Goal: Task Accomplishment & Management: Manage account settings

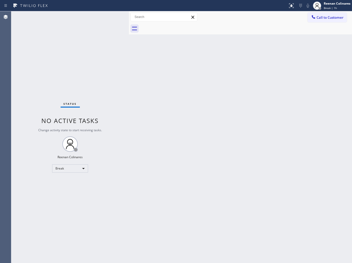
drag, startPoint x: 332, startPoint y: 6, endPoint x: 326, endPoint y: 14, distance: 9.7
click at [332, 6] on span "Break | 1h" at bounding box center [330, 8] width 13 height 4
click at [309, 25] on button "Available" at bounding box center [325, 27] width 51 height 7
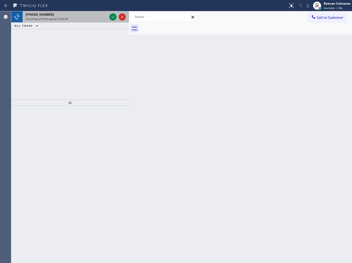
click at [61, 18] on span "Incoming call from queue [Test] All" at bounding box center [47, 19] width 43 height 4
click at [93, 18] on div "Incoming call from queue [Test] All" at bounding box center [67, 19] width 82 height 4
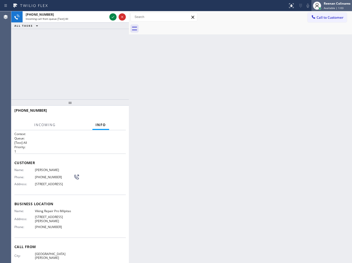
click at [332, 5] on div "Reenan Colinares" at bounding box center [337, 3] width 27 height 4
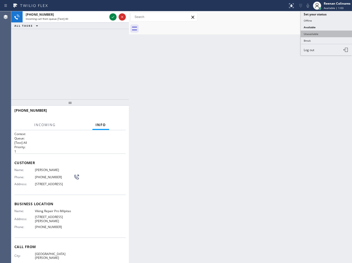
click at [312, 34] on button "Unavailable" at bounding box center [325, 34] width 51 height 7
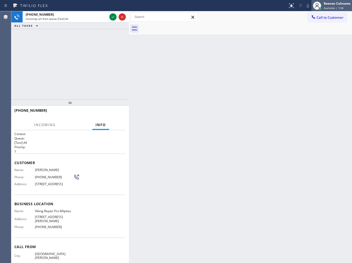
click at [333, 5] on div "Reenan Colinares" at bounding box center [337, 3] width 27 height 4
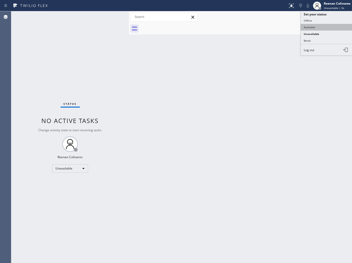
click at [313, 27] on button "Available" at bounding box center [325, 27] width 51 height 7
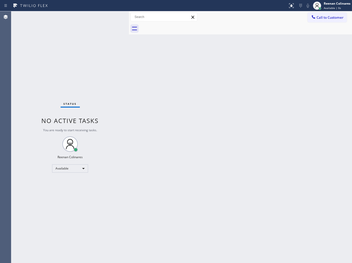
click at [79, 19] on div "Status No active tasks You are ready to start receiving tasks. Reenan Colinares…" at bounding box center [69, 136] width 117 height 251
click at [240, 65] on div "Back to Dashboard Change Sender ID Customers Technicians Select a contact Outbo…" at bounding box center [240, 136] width 223 height 251
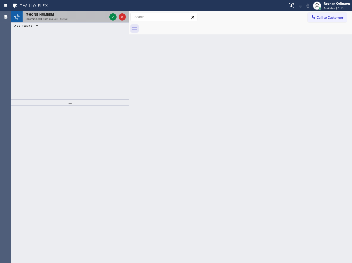
click at [73, 22] on div "+13477915136 Incoming call from queue [Test] All" at bounding box center [66, 16] width 86 height 11
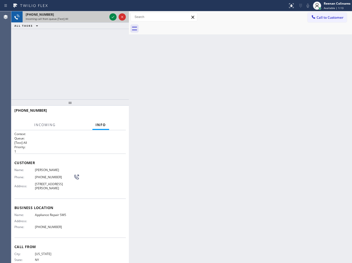
click at [76, 21] on div "+13477915136 Incoming call from queue [Test] All" at bounding box center [66, 16] width 86 height 11
click at [92, 17] on div "Incoming call from queue [Test] All" at bounding box center [67, 19] width 82 height 4
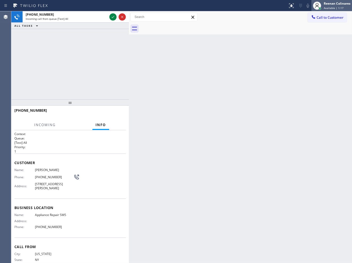
click at [331, 6] on span "Available | 1:17" at bounding box center [334, 8] width 20 height 4
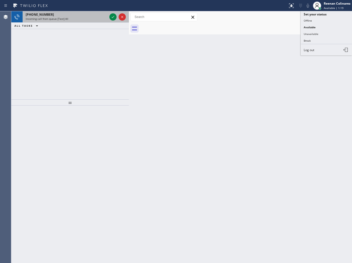
click at [67, 19] on div "Incoming call from queue [Test] All" at bounding box center [67, 19] width 82 height 4
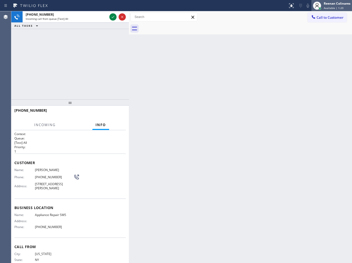
click at [324, 5] on div "Reenan Colinares" at bounding box center [337, 3] width 27 height 4
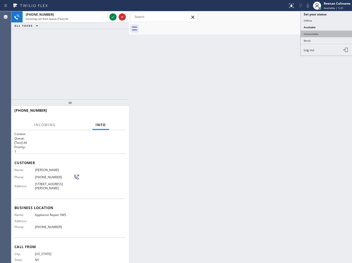
drag, startPoint x: 309, startPoint y: 32, endPoint x: 329, endPoint y: 1, distance: 37.3
click at [310, 32] on button "Unavailable" at bounding box center [325, 34] width 51 height 7
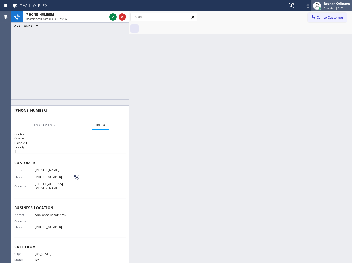
click at [329, 4] on div "Reenan Colinares" at bounding box center [337, 3] width 27 height 4
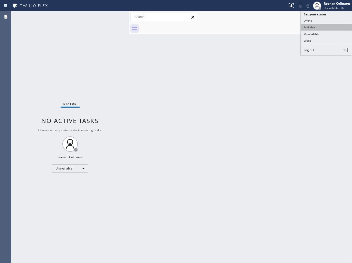
click at [312, 26] on button "Available" at bounding box center [325, 27] width 51 height 7
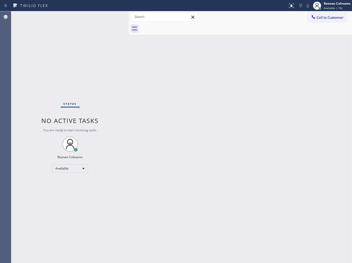
click at [250, 61] on div "Back to Dashboard Change Sender ID Customers Technicians Select a contact Outbo…" at bounding box center [240, 136] width 223 height 251
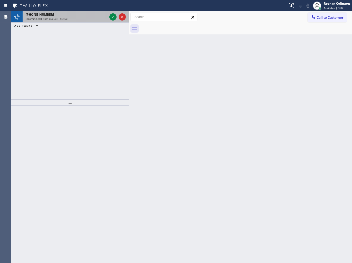
click at [79, 18] on div "Incoming call from queue [Test] All" at bounding box center [67, 19] width 82 height 4
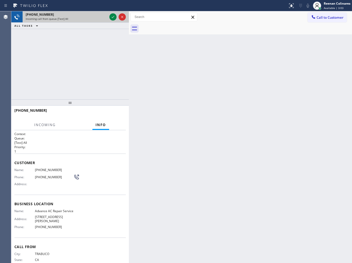
click at [117, 18] on div at bounding box center [117, 16] width 18 height 11
click at [114, 17] on icon at bounding box center [113, 17] width 6 height 6
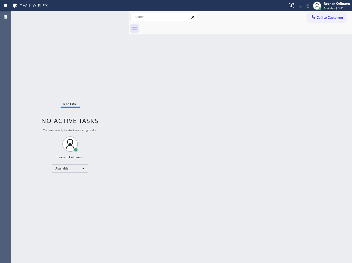
click at [112, 17] on div "Status No active tasks You are ready to start receiving tasks. Reenan Colinares…" at bounding box center [69, 136] width 117 height 251
click at [86, 43] on div "Status No active tasks You are ready to start receiving tasks. Reenan Colinares…" at bounding box center [69, 136] width 117 height 251
click at [88, 44] on div "Status No active tasks You are ready to start receiving tasks. Reenan Colinares…" at bounding box center [69, 136] width 117 height 251
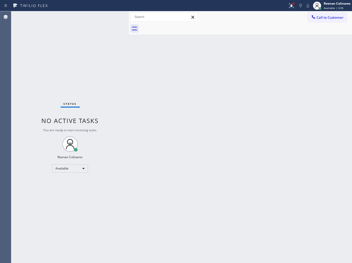
click at [88, 44] on div "Status No active tasks You are ready to start receiving tasks. Reenan Colinares…" at bounding box center [69, 136] width 117 height 251
click at [89, 45] on div "Status No active tasks You are ready to start receiving tasks. Reenan Colinares…" at bounding box center [69, 136] width 117 height 251
click at [93, 44] on div "Status No active tasks You are ready to start receiving tasks. Reenan Colinares…" at bounding box center [69, 136] width 117 height 251
drag, startPoint x: 93, startPoint y: 44, endPoint x: 94, endPoint y: 35, distance: 8.8
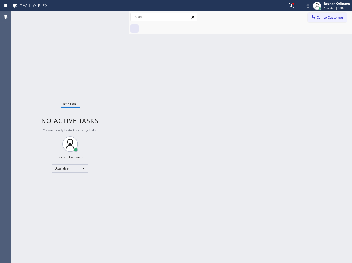
click at [94, 36] on div "Status No active tasks You are ready to start receiving tasks. Reenan Colinares…" at bounding box center [69, 136] width 117 height 251
click at [289, 5] on icon at bounding box center [291, 6] width 6 height 6
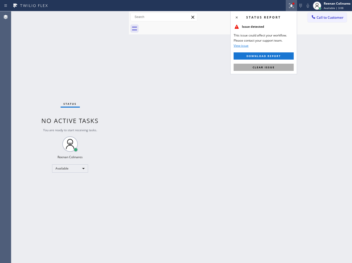
click at [274, 66] on span "Clear issue" at bounding box center [263, 67] width 22 height 4
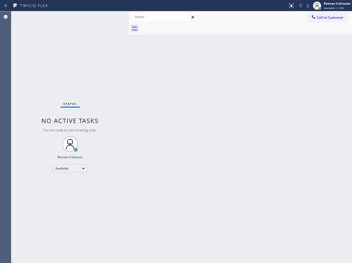
click at [164, 63] on div "Back to Dashboard Change Sender ID Customers Technicians Select a contact Outbo…" at bounding box center [240, 136] width 223 height 251
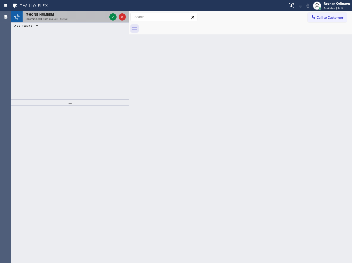
click at [68, 19] on div "Incoming call from queue [Test] All" at bounding box center [67, 19] width 82 height 4
click at [73, 17] on div "Incoming call from queue [Test] All" at bounding box center [67, 19] width 82 height 4
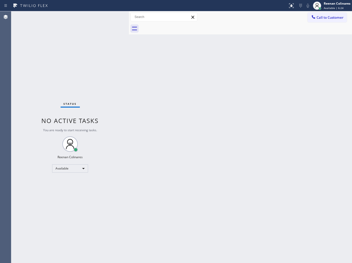
click at [91, 18] on div "Status No active tasks You are ready to start receiving tasks. Reenan Colinares…" at bounding box center [69, 136] width 117 height 251
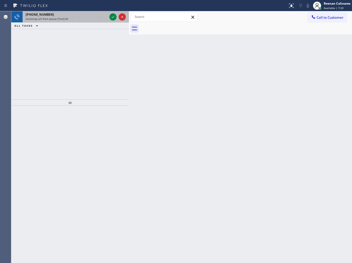
drag, startPoint x: 73, startPoint y: 14, endPoint x: 75, endPoint y: 18, distance: 5.3
click at [73, 14] on div "+13475811189" at bounding box center [67, 14] width 82 height 4
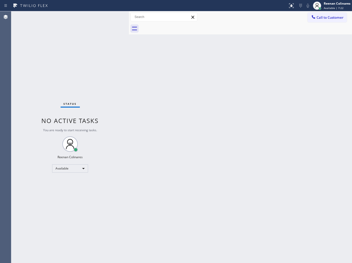
click at [98, 24] on div "Status No active tasks You are ready to start receiving tasks. Reenan Colinares…" at bounding box center [69, 136] width 117 height 251
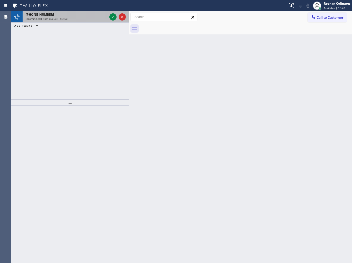
click at [83, 14] on div "+19787600519" at bounding box center [67, 14] width 82 height 4
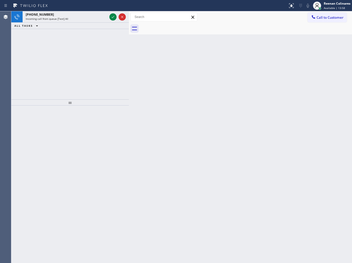
click at [83, 14] on div "+13107101153" at bounding box center [67, 14] width 82 height 4
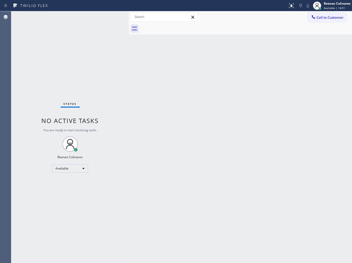
click at [99, 20] on div "Status No active tasks You are ready to start receiving tasks. Reenan Colinares…" at bounding box center [69, 136] width 117 height 251
click at [99, 19] on div "Status No active tasks You are ready to start receiving tasks. Reenan Colinares…" at bounding box center [69, 136] width 117 height 251
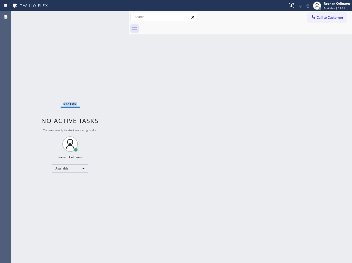
click at [99, 19] on div "Status No active tasks You are ready to start receiving tasks. Reenan Colinares…" at bounding box center [69, 136] width 117 height 251
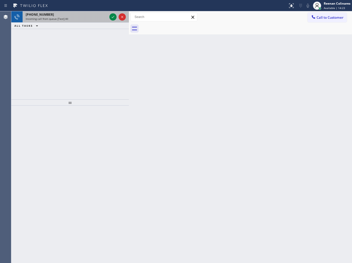
click at [84, 17] on div "Incoming call from queue [Test] All" at bounding box center [67, 19] width 82 height 4
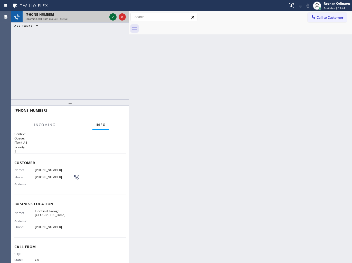
click at [110, 17] on icon at bounding box center [113, 17] width 6 height 6
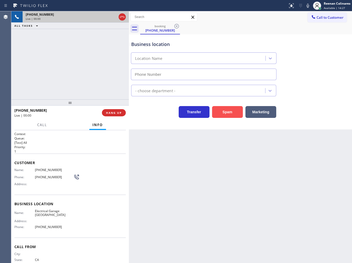
type input "(949) 732-1272"
drag, startPoint x: 231, startPoint y: 113, endPoint x: 335, endPoint y: 30, distance: 133.6
click at [240, 111] on button "Spam" at bounding box center [227, 112] width 31 height 12
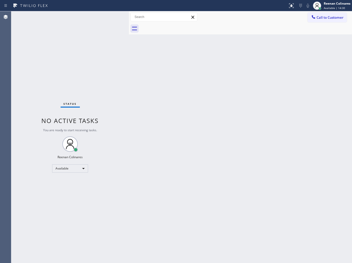
drag, startPoint x: 232, startPoint y: 90, endPoint x: 229, endPoint y: 93, distance: 4.4
click at [232, 90] on div "Back to Dashboard Change Sender ID Customers Technicians Select a contact Outbo…" at bounding box center [240, 136] width 223 height 251
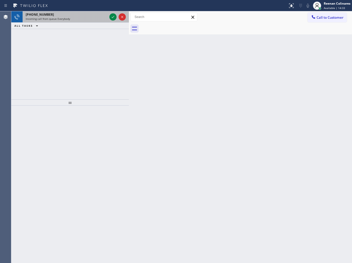
click at [92, 20] on div "Incoming call from queue Everybody" at bounding box center [67, 19] width 82 height 4
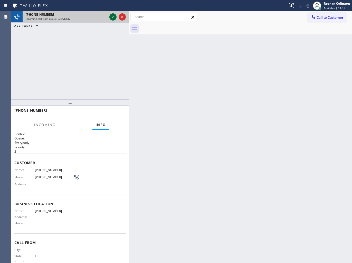
click at [114, 16] on icon at bounding box center [113, 17] width 3 height 2
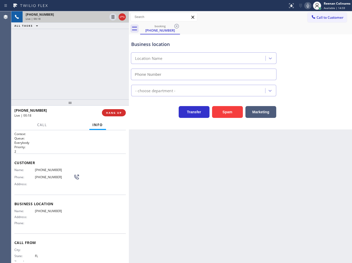
click at [306, 5] on icon at bounding box center [308, 6] width 6 height 6
click at [306, 7] on icon at bounding box center [308, 6] width 6 height 6
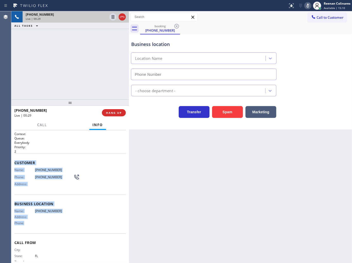
drag, startPoint x: 14, startPoint y: 160, endPoint x: 74, endPoint y: 219, distance: 84.5
click at [68, 219] on div "Context Queue: Everybody Priority: 2 Customer Name: (954) 997-0850 Phone: (954)…" at bounding box center [69, 196] width 117 height 133
copy div "Customer Name: (954) 997-0850 Phone: (954) 997-0850 Address: Business location …"
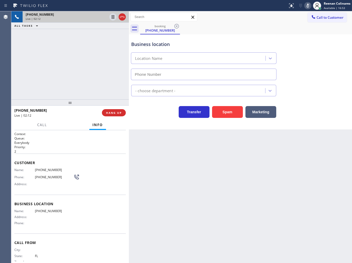
click at [142, 171] on div "Back to Dashboard Change Sender ID Customers Technicians Select a contact Outbo…" at bounding box center [240, 136] width 223 height 251
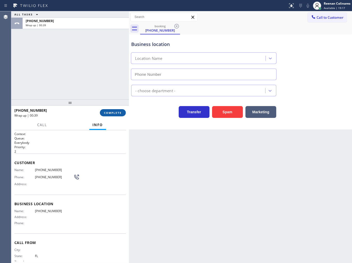
click at [108, 112] on span "COMPLETE" at bounding box center [113, 113] width 18 height 4
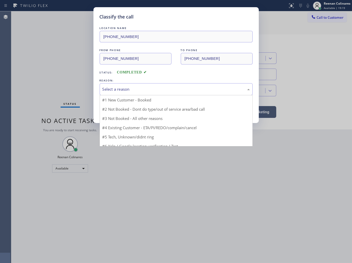
click at [121, 90] on div "Select a reason" at bounding box center [175, 89] width 147 height 6
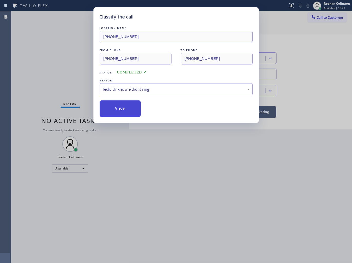
click at [112, 108] on button "Save" at bounding box center [120, 108] width 41 height 16
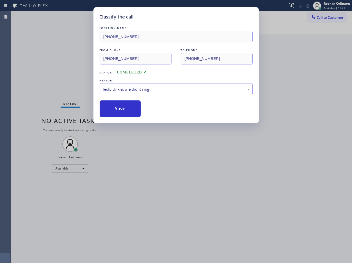
click at [68, 81] on div "Classify the call LOCATION NAME (323) 673-3696 FROM PHONE (954) 997-0850 TO PHO…" at bounding box center [176, 131] width 352 height 263
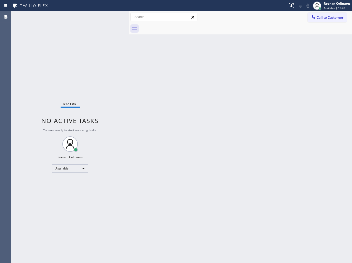
click at [162, 81] on div "Back to Dashboard Change Sender ID Customers Technicians Select a contact Outbo…" at bounding box center [240, 136] width 223 height 251
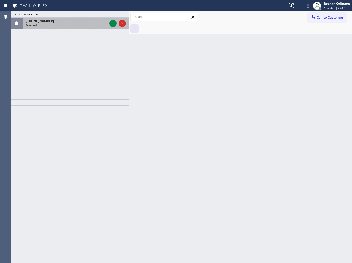
click at [81, 24] on div "Reserved" at bounding box center [67, 25] width 82 height 4
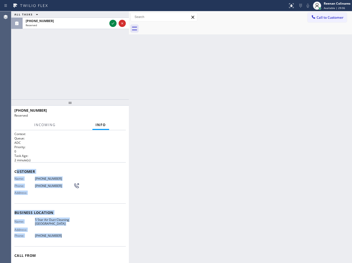
copy div "ustomer Name: (949) 550-6199 Phone: (949) 550-6199 Address: Business location N…"
drag, startPoint x: 17, startPoint y: 169, endPoint x: 80, endPoint y: 237, distance: 92.4
click at [80, 237] on div "Context Queue: ADC Priority: 0 Task Age: 2 minute(s) Customer Name: (949) 550-6…" at bounding box center [69, 208] width 111 height 153
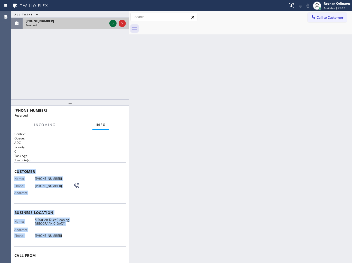
click at [111, 24] on icon at bounding box center [113, 23] width 6 height 6
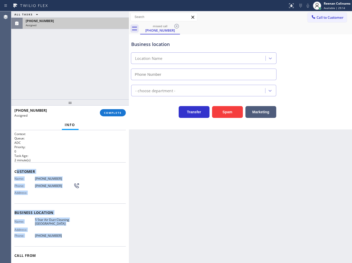
type input "[PHONE_NUMBER]"
click at [115, 113] on span "COMPLETE" at bounding box center [113, 113] width 18 height 4
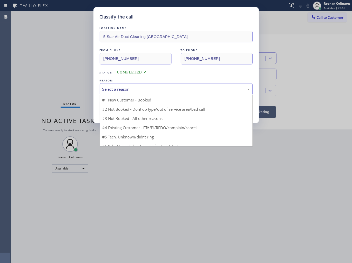
click at [132, 87] on div "Select a reason" at bounding box center [175, 89] width 147 height 6
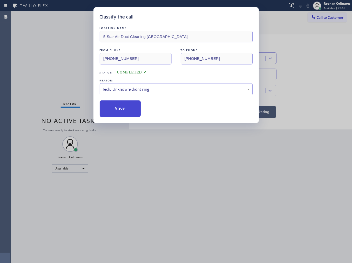
click at [112, 111] on button "Save" at bounding box center [120, 108] width 41 height 16
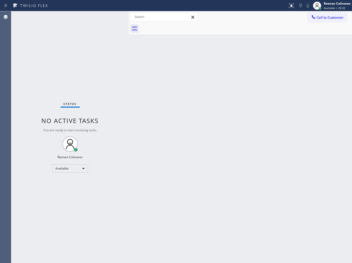
click at [225, 69] on div "Back to Dashboard Change Sender ID Customers Technicians Select a contact Outbo…" at bounding box center [240, 136] width 223 height 251
click at [218, 67] on div "Back to Dashboard Change Sender ID Customers Technicians Select a contact Outbo…" at bounding box center [240, 136] width 223 height 251
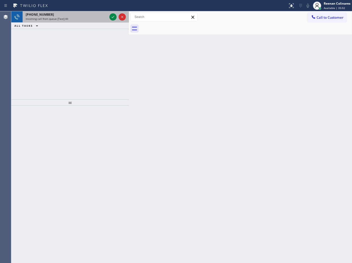
click at [74, 15] on div "+16507995755" at bounding box center [67, 14] width 82 height 4
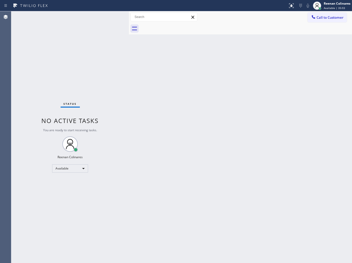
click at [76, 17] on div "Status No active tasks You are ready to start receiving tasks. Reenan Colinares…" at bounding box center [69, 136] width 117 height 251
click at [253, 63] on div "Back to Dashboard Change Sender ID Customers Technicians Select a contact Outbo…" at bounding box center [240, 136] width 223 height 251
click at [213, 99] on div "Back to Dashboard Change Sender ID Customers Technicians Select a contact Outbo…" at bounding box center [240, 136] width 223 height 251
drag, startPoint x: 230, startPoint y: 87, endPoint x: 232, endPoint y: 195, distance: 108.0
click at [230, 88] on div "Back to Dashboard Change Sender ID Customers Technicians Select a contact Outbo…" at bounding box center [240, 136] width 223 height 251
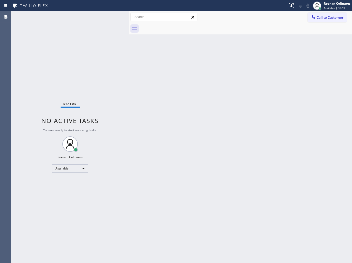
click at [153, 99] on div "Back to Dashboard Change Sender ID Customers Technicians Select a contact Outbo…" at bounding box center [240, 136] width 223 height 251
click at [209, 65] on div "Back to Dashboard Change Sender ID Customers Technicians Select a contact Outbo…" at bounding box center [240, 136] width 223 height 251
click at [171, 86] on div "Back to Dashboard Change Sender ID Customers Technicians Select a contact Outbo…" at bounding box center [240, 136] width 223 height 251
click at [225, 58] on div "Back to Dashboard Change Sender ID Customers Technicians Select a contact Outbo…" at bounding box center [240, 136] width 223 height 251
click at [215, 66] on div "Back to Dashboard Change Sender ID Customers Technicians Select a contact Outbo…" at bounding box center [240, 136] width 223 height 251
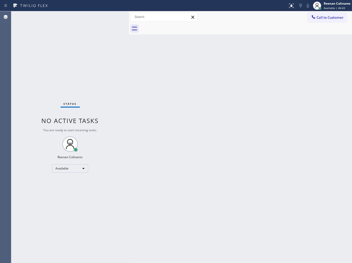
click at [214, 136] on div "Back to Dashboard Change Sender ID Customers Technicians Select a contact Outbo…" at bounding box center [240, 136] width 223 height 251
click at [265, 68] on div "Back to Dashboard Change Sender ID Customers Technicians Select a contact Outbo…" at bounding box center [240, 136] width 223 height 251
click at [195, 73] on div "Back to Dashboard Change Sender ID Customers Technicians Select a contact Outbo…" at bounding box center [240, 136] width 223 height 251
click at [71, 19] on div "Status No active tasks You are ready to start receiving tasks. Reenan Colinares…" at bounding box center [69, 136] width 117 height 251
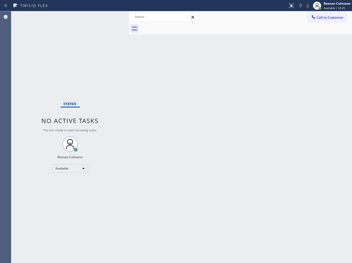
click at [71, 18] on div "Status No active tasks You are ready to start receiving tasks. Reenan Colinares…" at bounding box center [69, 136] width 117 height 251
click at [66, 19] on div "Status No active tasks You are ready to start receiving tasks. Reenan Colinares…" at bounding box center [69, 136] width 117 height 251
click at [70, 20] on div "Status No active tasks You are ready to start receiving tasks. Reenan Colinares…" at bounding box center [69, 136] width 117 height 251
drag, startPoint x: 52, startPoint y: 7, endPoint x: 48, endPoint y: 6, distance: 4.4
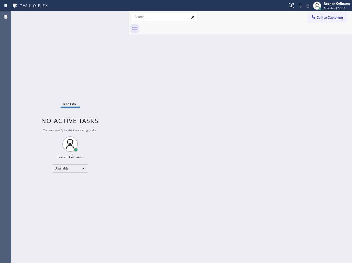
click at [51, 6] on div at bounding box center [143, 6] width 283 height 8
drag, startPoint x: 45, startPoint y: -4, endPoint x: 40, endPoint y: -25, distance: 21.0
click at [40, 0] on html "Status report No issues detected If you experience an issue, please download th…" at bounding box center [176, 131] width 352 height 263
click at [109, 83] on div "Status No active tasks You are ready to start receiving tasks. Reenan Colinares…" at bounding box center [69, 136] width 117 height 251
click at [107, 71] on div "Status No active tasks You are ready to start receiving tasks. Reenan Colinares…" at bounding box center [69, 136] width 117 height 251
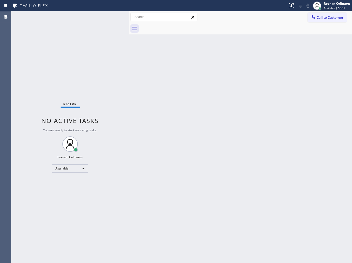
click at [106, 58] on div "Status No active tasks You are ready to start receiving tasks. Reenan Colinares…" at bounding box center [69, 136] width 117 height 251
click at [106, 55] on div "Status No active tasks You are ready to start receiving tasks. Reenan Colinares…" at bounding box center [69, 136] width 117 height 251
click at [106, 56] on div "Status No active tasks You are ready to start receiving tasks. Reenan Colinares…" at bounding box center [69, 136] width 117 height 251
click at [106, 57] on div "Status No active tasks You are ready to start receiving tasks. Reenan Colinares…" at bounding box center [69, 136] width 117 height 251
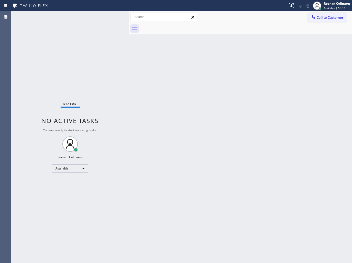
click at [106, 56] on div "Status No active tasks You are ready to start receiving tasks. Reenan Colinares…" at bounding box center [69, 136] width 117 height 251
click at [108, 56] on div "Status No active tasks You are ready to start receiving tasks. Reenan Colinares…" at bounding box center [69, 136] width 117 height 251
click at [108, 57] on div "Status No active tasks You are ready to start receiving tasks. Reenan Colinares…" at bounding box center [69, 136] width 117 height 251
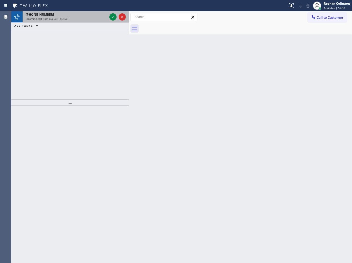
click at [85, 19] on div "Incoming call from queue [Test] All" at bounding box center [67, 19] width 82 height 4
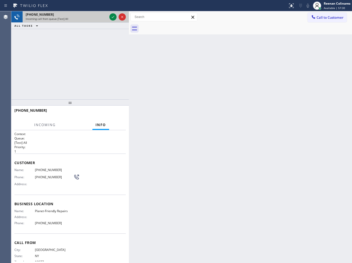
click at [86, 17] on div "Incoming call from queue [Test] All" at bounding box center [67, 19] width 82 height 4
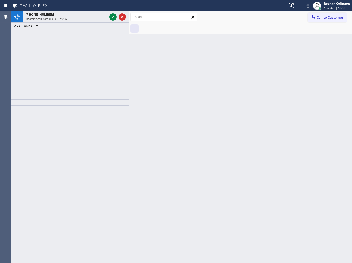
click at [110, 17] on icon at bounding box center [113, 17] width 6 height 6
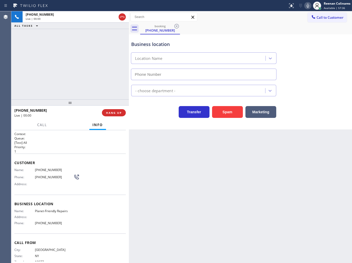
type input "(856) 386-3726"
click at [306, 6] on icon at bounding box center [308, 6] width 6 height 6
click at [306, 6] on rect at bounding box center [308, 5] width 4 height 4
click at [308, 6] on icon at bounding box center [307, 6] width 3 height 4
drag, startPoint x: 269, startPoint y: 111, endPoint x: 344, endPoint y: 47, distance: 99.0
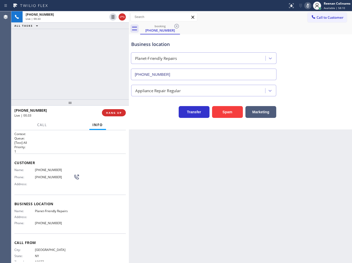
click at [269, 111] on button "Marketing" at bounding box center [260, 112] width 31 height 12
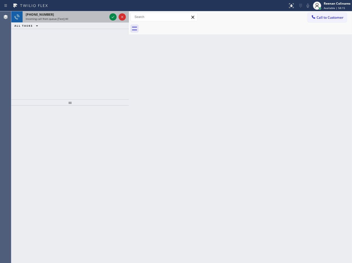
click at [80, 21] on div "+17148830381 Incoming call from queue [Test] All" at bounding box center [66, 16] width 86 height 11
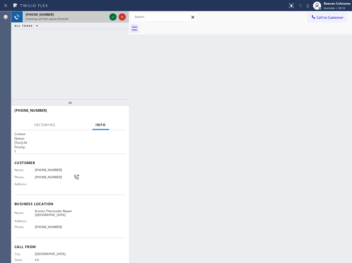
click at [112, 16] on icon at bounding box center [113, 17] width 6 height 6
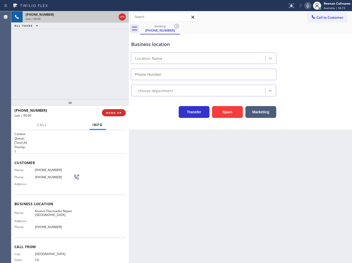
type input "[PHONE_NUMBER]"
click at [307, 5] on icon at bounding box center [307, 6] width 3 height 4
click at [307, 6] on icon at bounding box center [308, 6] width 6 height 6
click at [307, 3] on icon at bounding box center [308, 6] width 6 height 6
click at [45, 124] on span "Call" at bounding box center [42, 124] width 10 height 5
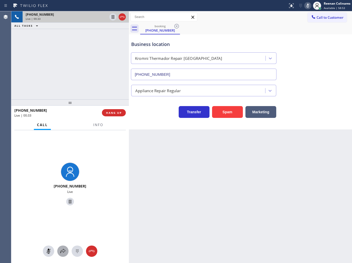
click at [62, 250] on icon at bounding box center [63, 251] width 6 height 6
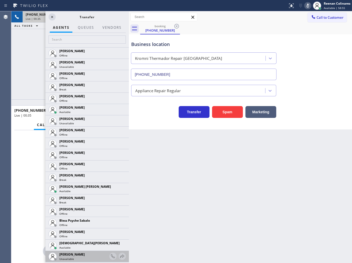
scroll to position [57, 0]
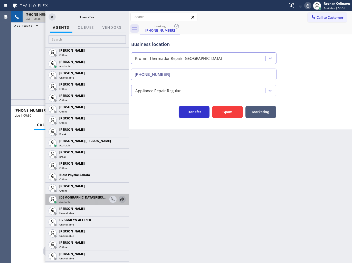
click at [119, 200] on icon at bounding box center [122, 199] width 6 height 6
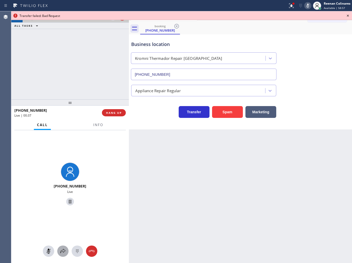
click at [62, 251] on icon at bounding box center [62, 251] width 5 height 4
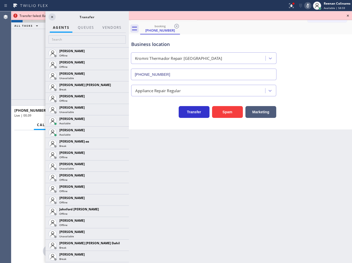
scroll to position [397, 0]
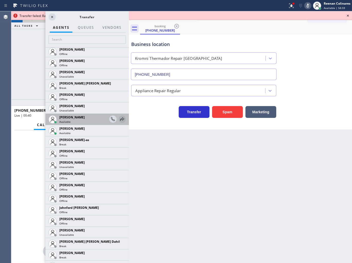
click at [120, 118] on icon at bounding box center [122, 118] width 4 height 3
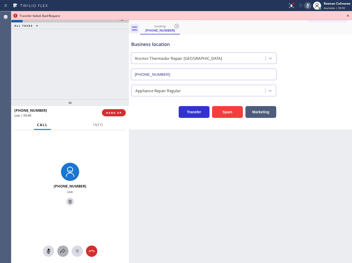
click at [62, 255] on button at bounding box center [62, 250] width 11 height 11
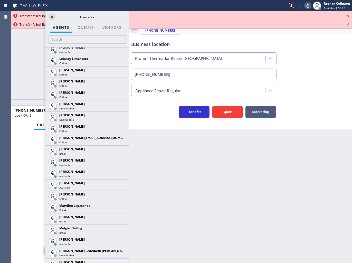
scroll to position [731, 0]
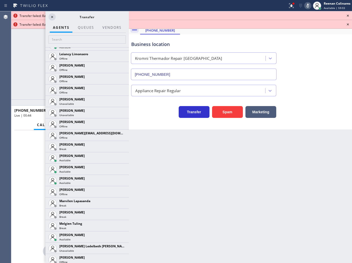
drag, startPoint x: 119, startPoint y: 180, endPoint x: 117, endPoint y: 183, distance: 3.2
click at [0, 0] on icon at bounding box center [0, 0] width 0 height 0
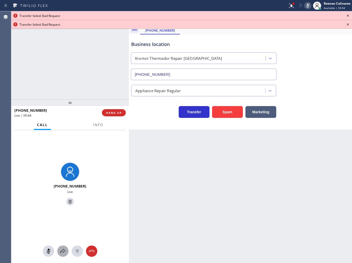
click at [61, 252] on icon at bounding box center [63, 251] width 6 height 6
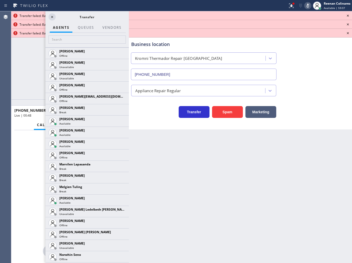
scroll to position [769, 0]
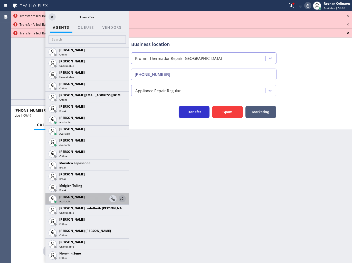
click at [119, 195] on icon at bounding box center [122, 198] width 6 height 6
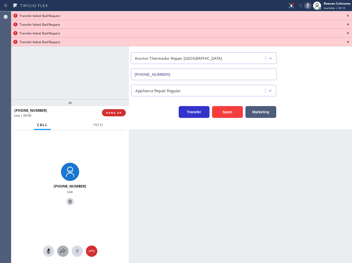
click at [59, 252] on div at bounding box center [62, 251] width 11 height 6
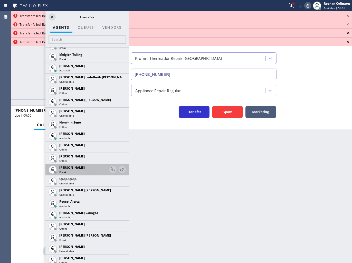
scroll to position [900, 0]
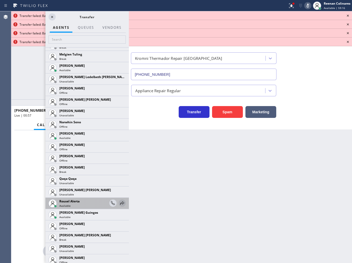
click at [120, 201] on icon at bounding box center [122, 203] width 6 height 6
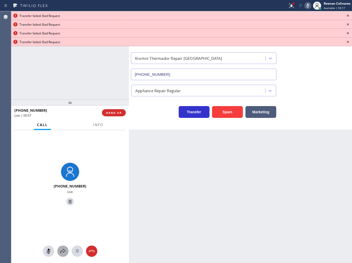
click at [59, 252] on div at bounding box center [62, 251] width 11 height 6
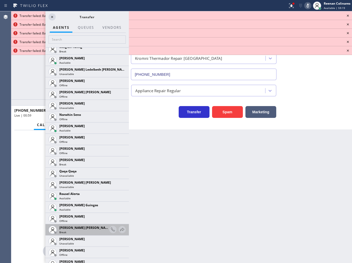
scroll to position [909, 0]
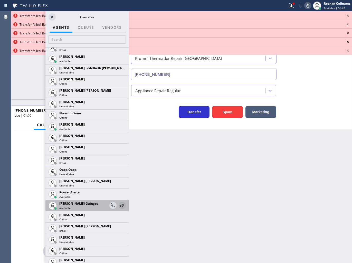
click at [119, 204] on icon at bounding box center [122, 205] width 6 height 6
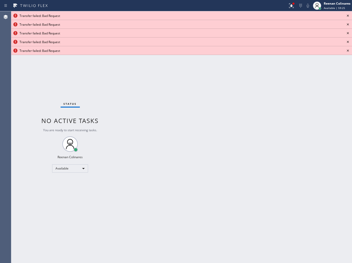
click at [350, 16] on icon at bounding box center [348, 16] width 6 height 6
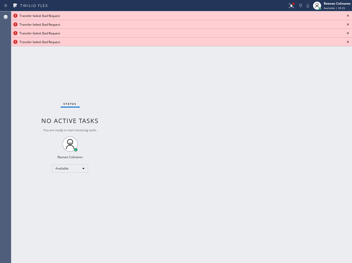
click at [348, 16] on icon at bounding box center [348, 16] width 6 height 6
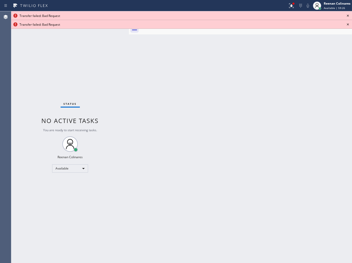
click at [348, 16] on icon at bounding box center [348, 16] width 6 height 6
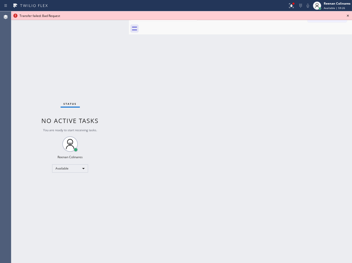
click at [348, 16] on icon at bounding box center [348, 16] width 6 height 6
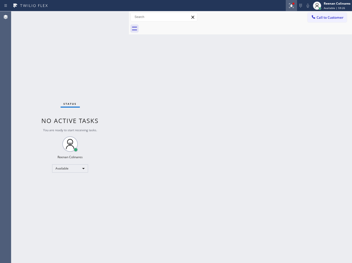
click at [289, 3] on icon at bounding box center [290, 5] width 3 height 4
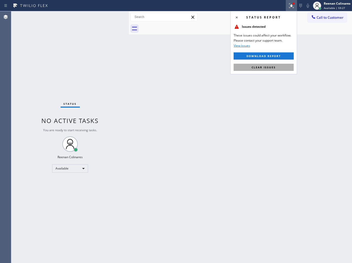
click at [267, 65] on span "Clear issues" at bounding box center [263, 67] width 24 height 4
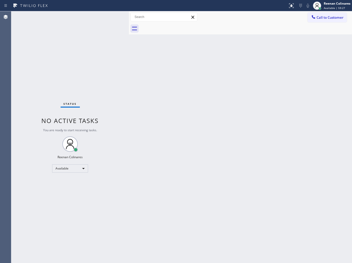
click at [185, 97] on div "Back to Dashboard Change Sender ID Customers Technicians Select a contact Outbo…" at bounding box center [240, 136] width 223 height 251
click at [233, 75] on div "Back to Dashboard Change Sender ID Customers Technicians Select a contact Outbo…" at bounding box center [240, 136] width 223 height 251
click at [72, 17] on div "Status No active tasks You are ready to start receiving tasks. Reenan Colinares…" at bounding box center [69, 136] width 117 height 251
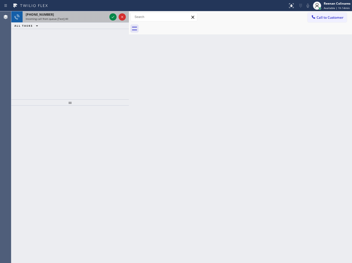
click at [80, 21] on div "+526311871105 Incoming call from queue [Test] All" at bounding box center [66, 16] width 86 height 11
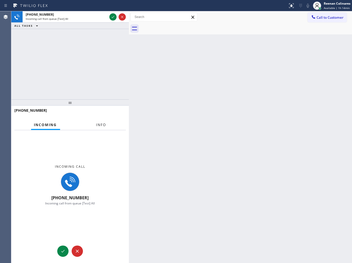
click at [99, 119] on div "+526311871105 Incoming Info Incoming call +526311871105 Incoming call from queu…" at bounding box center [69, 183] width 117 height 157
click at [100, 124] on span "Info" at bounding box center [101, 124] width 10 height 5
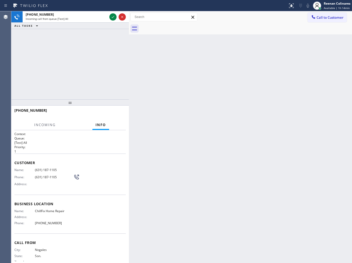
click at [96, 62] on div "+526311871105 Incoming call from queue [Test] All ALL TASKS ALL TASKS ACTIVE TA…" at bounding box center [69, 55] width 117 height 88
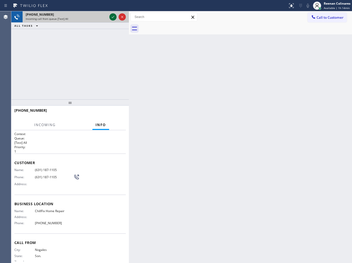
click at [110, 15] on icon at bounding box center [113, 17] width 6 height 6
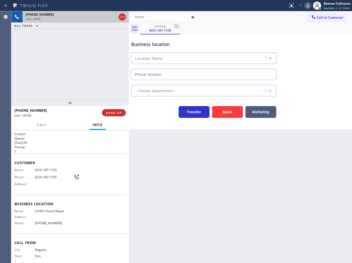
type input "[PHONE_NUMBER]"
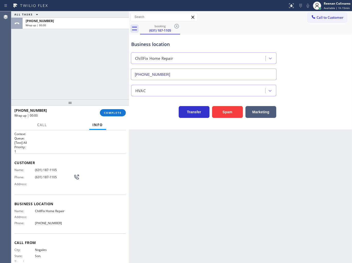
click at [253, 38] on div "Business location ChillFix Home Repair (480) 741-2732" at bounding box center [203, 58] width 147 height 44
click at [107, 111] on span "COMPLETE" at bounding box center [113, 113] width 18 height 4
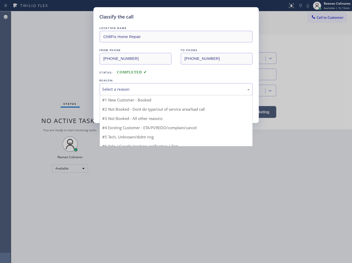
click at [140, 86] on div "Select a reason" at bounding box center [175, 89] width 147 height 6
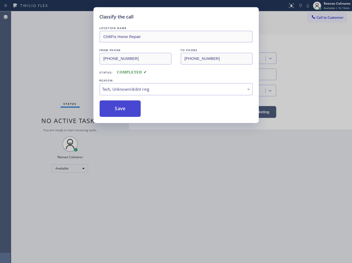
click at [117, 115] on button "Save" at bounding box center [120, 108] width 41 height 16
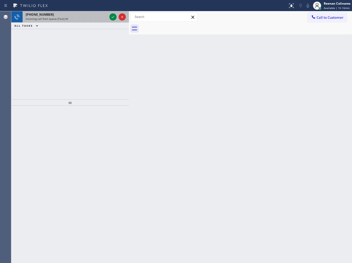
click at [90, 18] on div "Incoming call from queue [Test] All" at bounding box center [67, 19] width 82 height 4
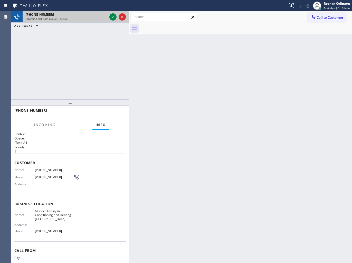
click at [110, 22] on div at bounding box center [117, 16] width 18 height 11
click at [110, 21] on div at bounding box center [117, 16] width 18 height 11
click at [111, 17] on icon at bounding box center [113, 17] width 6 height 6
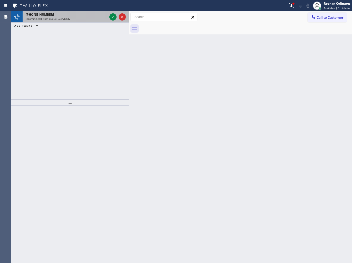
click at [73, 19] on div "Incoming call from queue Everybody" at bounding box center [67, 19] width 82 height 4
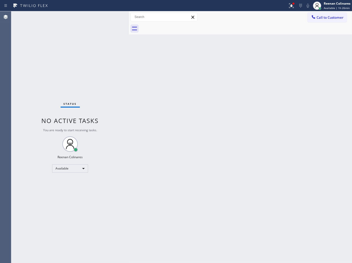
click at [90, 45] on div "Status No active tasks You are ready to start receiving tasks. Reenan Colinares…" at bounding box center [69, 136] width 117 height 251
click at [83, 19] on div "Status No active tasks You are ready to start receiving tasks. Reenan Colinares…" at bounding box center [69, 136] width 117 height 251
click at [291, 6] on icon at bounding box center [291, 5] width 5 height 5
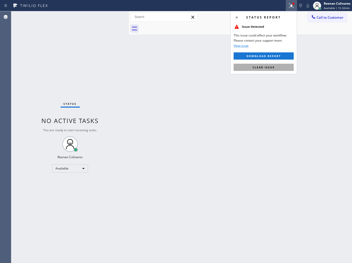
click at [258, 65] on span "Clear issue" at bounding box center [263, 67] width 22 height 4
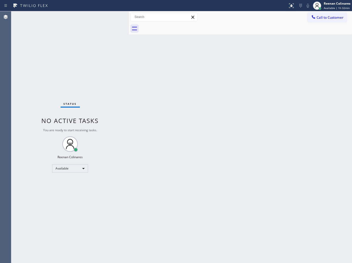
drag, startPoint x: 176, startPoint y: 98, endPoint x: 178, endPoint y: 92, distance: 5.5
click at [176, 95] on div "Back to Dashboard Change Sender ID Customers Technicians Select a contact Outbo…" at bounding box center [240, 136] width 223 height 251
click at [118, 97] on div "Status No active tasks You are ready to start receiving tasks. Reenan Colinares…" at bounding box center [69, 136] width 117 height 251
click at [247, 49] on div "Back to Dashboard Change Sender ID Customers Technicians Select a contact Outbo…" at bounding box center [240, 136] width 223 height 251
click at [236, 70] on div "Back to Dashboard Change Sender ID Customers Technicians Select a contact Outbo…" at bounding box center [240, 136] width 223 height 251
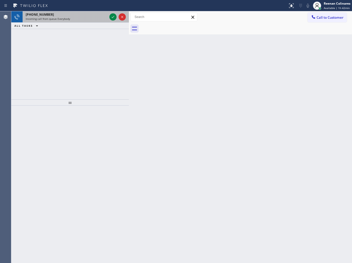
click at [81, 13] on div "+16465798559" at bounding box center [67, 14] width 82 height 4
click at [72, 15] on div "+12138643642" at bounding box center [67, 14] width 82 height 4
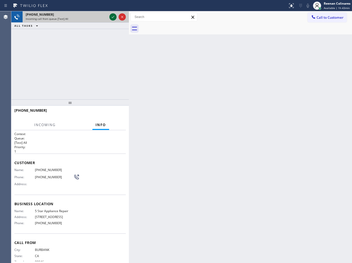
click at [112, 17] on icon at bounding box center [113, 17] width 6 height 6
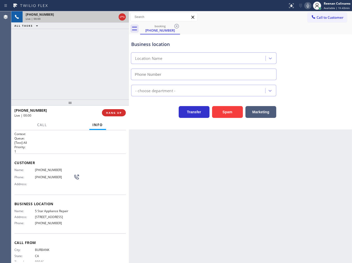
type input "(855) 731-4952"
click at [309, 3] on icon at bounding box center [308, 6] width 6 height 6
click at [309, 6] on icon at bounding box center [308, 6] width 6 height 6
click at [307, 6] on icon at bounding box center [308, 6] width 6 height 6
drag, startPoint x: 36, startPoint y: 124, endPoint x: 53, endPoint y: 170, distance: 49.2
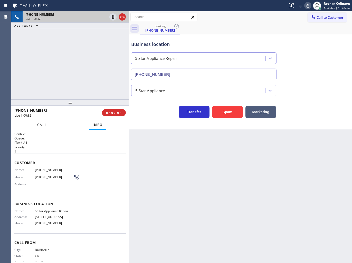
click at [37, 124] on button "Call" at bounding box center [42, 125] width 16 height 10
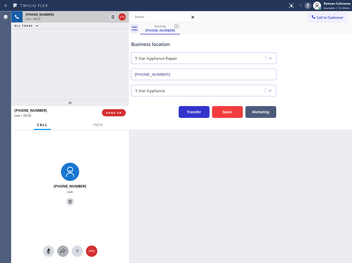
click at [65, 250] on icon at bounding box center [62, 251] width 5 height 4
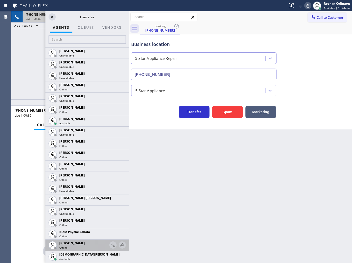
scroll to position [85, 0]
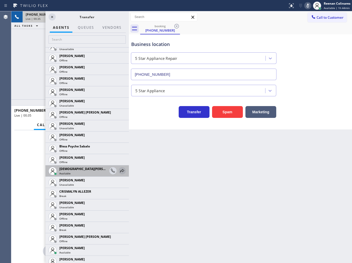
click at [119, 171] on icon at bounding box center [122, 171] width 6 height 6
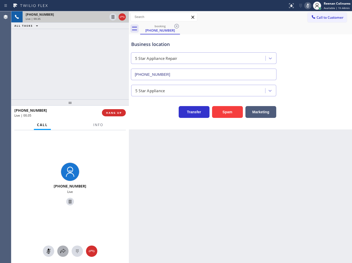
click at [64, 251] on icon at bounding box center [63, 251] width 6 height 6
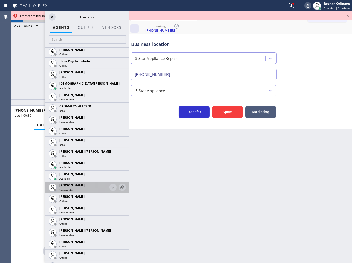
scroll to position [171, 0]
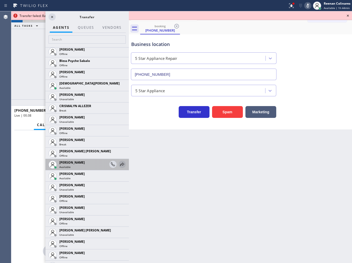
click at [119, 163] on icon at bounding box center [122, 164] width 6 height 6
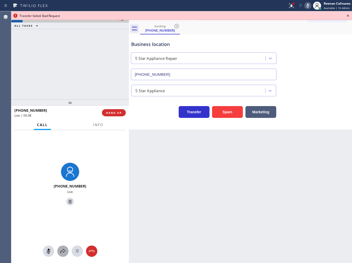
click at [62, 252] on icon at bounding box center [63, 251] width 6 height 6
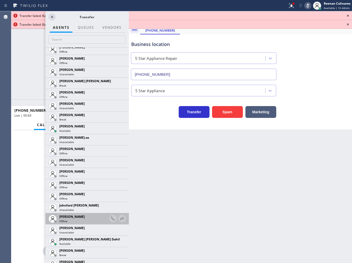
scroll to position [456, 0]
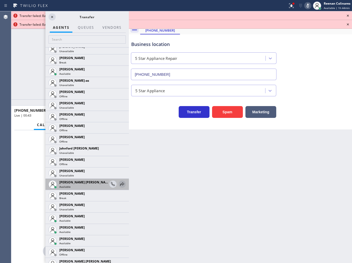
click at [119, 183] on icon at bounding box center [122, 184] width 6 height 6
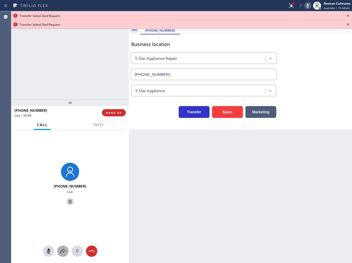
click at [62, 250] on icon at bounding box center [63, 251] width 6 height 6
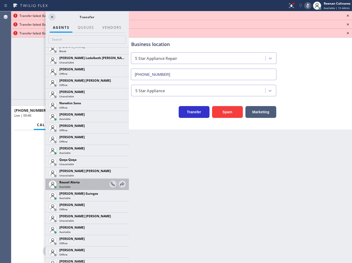
scroll to position [917, 0]
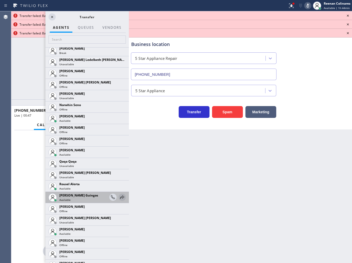
click at [119, 198] on icon at bounding box center [122, 197] width 6 height 6
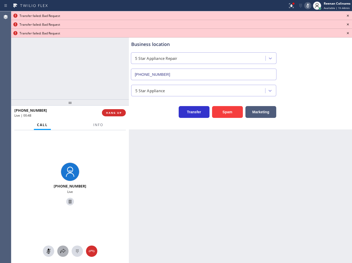
click at [62, 252] on icon at bounding box center [63, 251] width 6 height 6
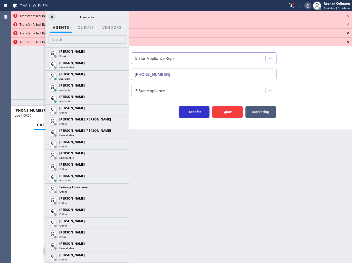
scroll to position [969, 0]
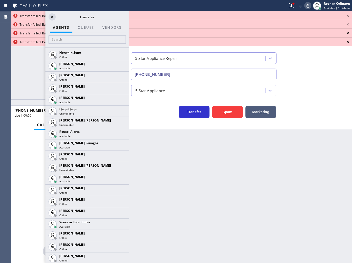
click at [0, 0] on icon at bounding box center [0, 0] width 0 height 0
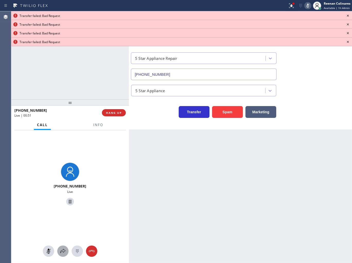
click at [65, 250] on icon at bounding box center [63, 251] width 6 height 6
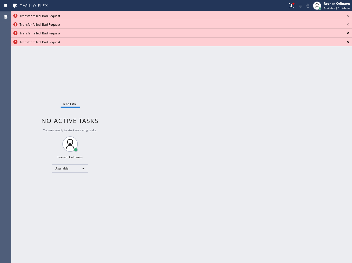
click at [348, 15] on icon at bounding box center [348, 16] width 6 height 6
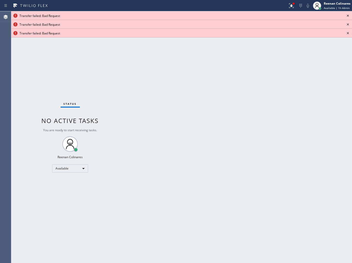
click at [348, 15] on icon at bounding box center [348, 16] width 6 height 6
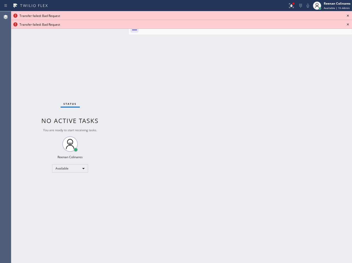
click at [348, 15] on icon at bounding box center [348, 16] width 6 height 6
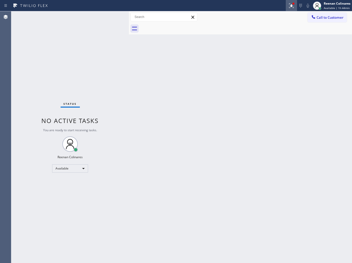
click at [289, 5] on icon at bounding box center [291, 6] width 6 height 6
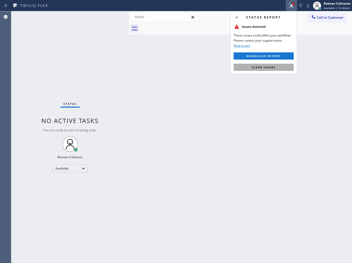
click at [257, 68] on span "Clear issues" at bounding box center [263, 67] width 24 height 4
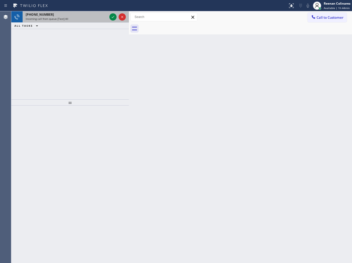
click at [78, 17] on div "Incoming call from queue [Test] All" at bounding box center [67, 19] width 82 height 4
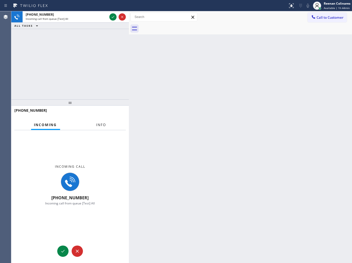
drag, startPoint x: 102, startPoint y: 123, endPoint x: 106, endPoint y: 117, distance: 7.2
click at [102, 124] on span "Info" at bounding box center [101, 124] width 10 height 5
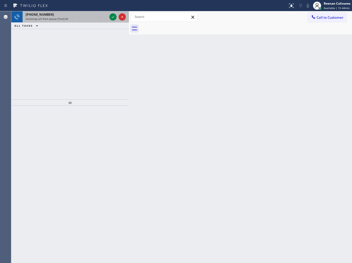
click at [60, 21] on span "Incoming call from queue [Test] All" at bounding box center [47, 19] width 43 height 4
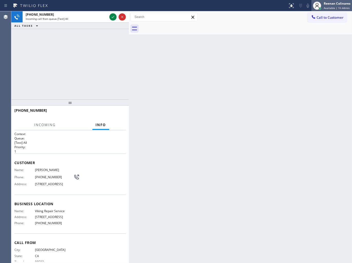
click at [330, 7] on span "Available | 1h 44min" at bounding box center [337, 8] width 26 height 4
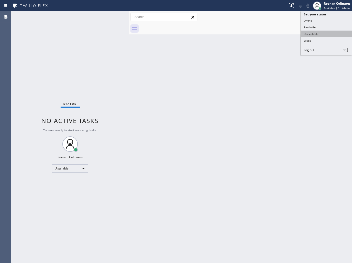
click at [307, 35] on button "Unavailable" at bounding box center [325, 34] width 51 height 7
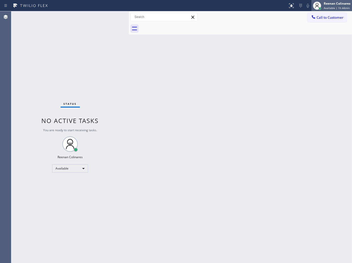
click at [326, 7] on span "Available | 1h 44min" at bounding box center [337, 8] width 26 height 4
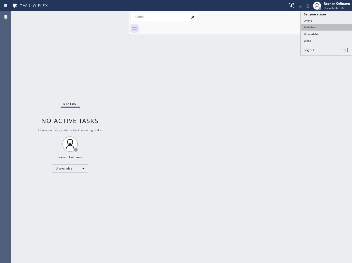
click at [310, 26] on button "Available" at bounding box center [325, 27] width 51 height 7
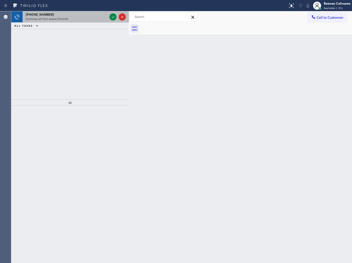
drag, startPoint x: 87, startPoint y: 23, endPoint x: 89, endPoint y: 21, distance: 2.9
click at [87, 22] on div "+16235058706 Incoming call from queue [Test] All ALL TASKS ALL TASKS ACTIVE TAS…" at bounding box center [69, 20] width 117 height 18
click at [89, 21] on div "+16235058706 Incoming call from queue [Test] All" at bounding box center [66, 16] width 86 height 11
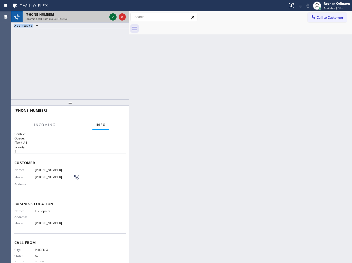
click at [112, 17] on icon at bounding box center [113, 17] width 6 height 6
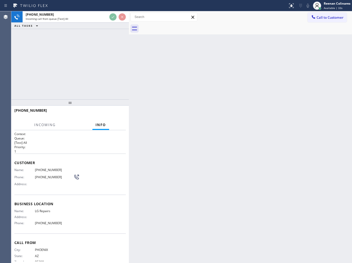
click at [237, 71] on div "Back to Dashboard Change Sender ID Customers Technicians Select a contact Outbo…" at bounding box center [240, 136] width 223 height 251
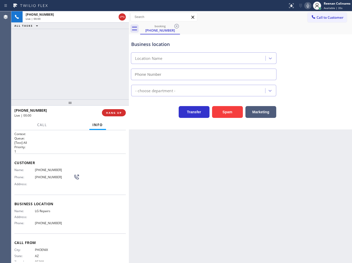
type input "[PHONE_NUMBER]"
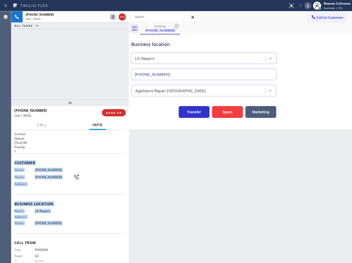
drag, startPoint x: 15, startPoint y: 159, endPoint x: 296, endPoint y: 238, distance: 292.2
click at [78, 223] on div "Context Queue: [Test] All Priority: 1 Customer Name: (623) 505-8706 Phone: (623…" at bounding box center [69, 202] width 111 height 141
copy div "Customer Name: (623) 505-8706 Phone: (623) 505-8706 Address: Business location …"
click at [305, 6] on icon at bounding box center [308, 6] width 6 height 6
click at [307, 6] on icon at bounding box center [308, 6] width 6 height 6
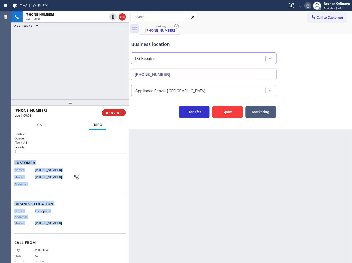
click at [306, 4] on icon at bounding box center [308, 6] width 6 height 6
click at [308, 5] on icon at bounding box center [307, 6] width 3 height 4
click at [307, 6] on icon at bounding box center [308, 6] width 6 height 6
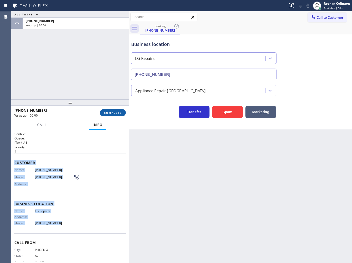
click at [112, 112] on span "COMPLETE" at bounding box center [113, 113] width 18 height 4
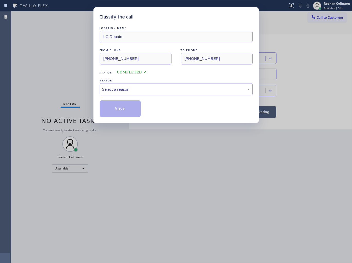
click at [145, 92] on div "Select a reason" at bounding box center [175, 89] width 147 height 6
click at [126, 108] on button "Save" at bounding box center [120, 108] width 41 height 16
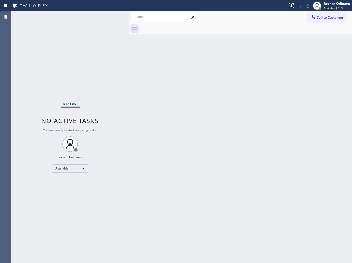
click at [228, 71] on div "Back to Dashboard Change Sender ID Customers Technicians Select a contact Outbo…" at bounding box center [240, 136] width 223 height 251
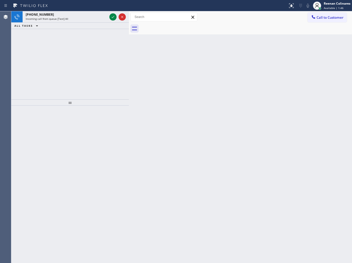
click at [70, 8] on div at bounding box center [143, 6] width 283 height 8
click at [75, 23] on div "ALL TASKS ALL TASKS ACTIVE TASKS TASKS IN WRAP UP" at bounding box center [69, 26] width 117 height 6
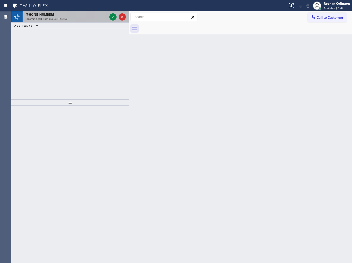
click at [80, 19] on div "Incoming call from queue [Test] All" at bounding box center [67, 19] width 82 height 4
click at [90, 16] on div "+14155051593" at bounding box center [67, 14] width 82 height 4
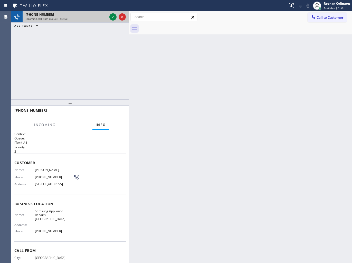
click at [66, 17] on span "Incoming call from queue [Test] All" at bounding box center [47, 19] width 43 height 4
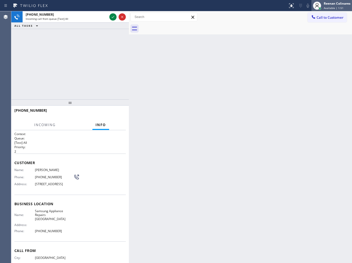
click at [325, 4] on div "Reenan Colinares" at bounding box center [337, 3] width 27 height 4
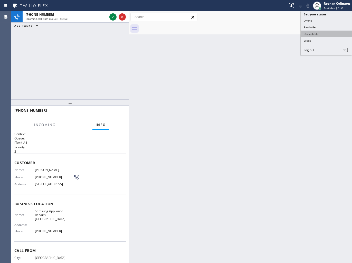
click at [311, 32] on button "Unavailable" at bounding box center [325, 34] width 51 height 7
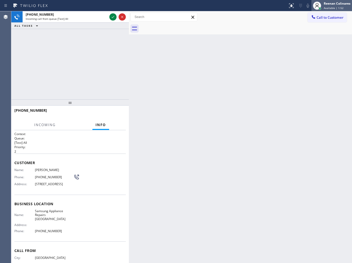
click at [325, 2] on div "Reenan Colinares" at bounding box center [337, 3] width 27 height 4
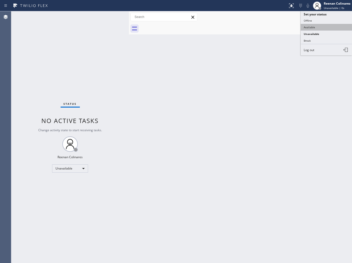
click at [313, 27] on button "Available" at bounding box center [325, 27] width 51 height 7
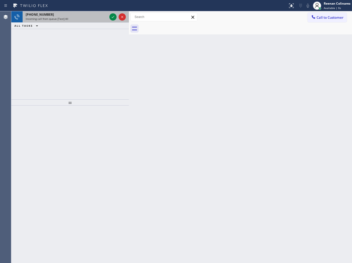
click at [90, 15] on div "+13232144184" at bounding box center [67, 14] width 82 height 4
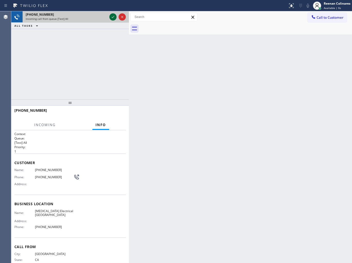
click at [112, 16] on icon at bounding box center [113, 17] width 6 height 6
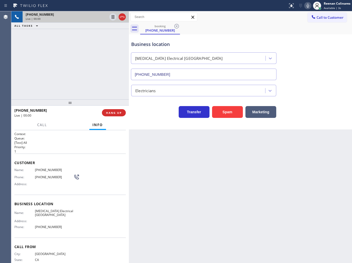
type input "(949) 998-4464"
click at [226, 113] on button "Spam" at bounding box center [227, 112] width 31 height 12
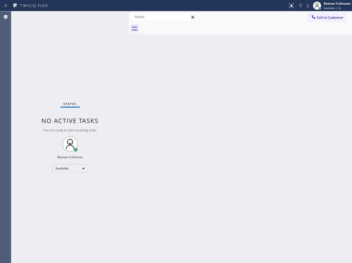
drag, startPoint x: 224, startPoint y: 95, endPoint x: 134, endPoint y: 53, distance: 99.6
click at [212, 90] on div "Back to Dashboard Change Sender ID Customers Technicians Select a contact Outbo…" at bounding box center [240, 136] width 223 height 251
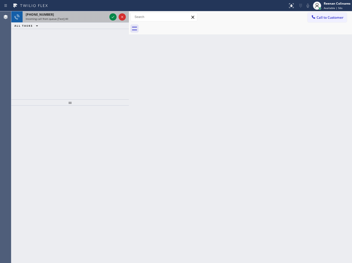
drag, startPoint x: 94, startPoint y: 38, endPoint x: 79, endPoint y: 18, distance: 24.7
click at [79, 18] on div "Incoming call from queue [Test] All" at bounding box center [67, 19] width 82 height 4
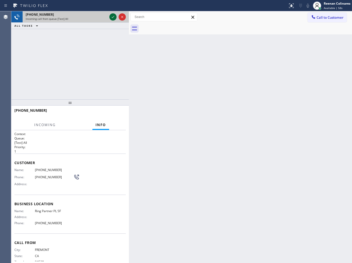
click at [111, 16] on icon at bounding box center [113, 17] width 6 height 6
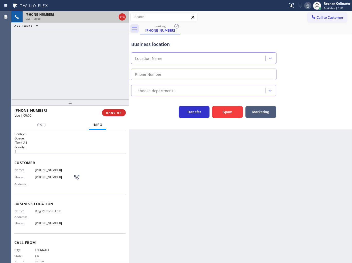
type input "(415) 969-9693"
click at [308, 8] on icon at bounding box center [308, 6] width 6 height 6
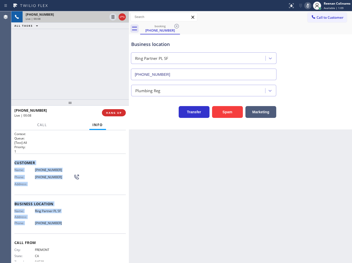
drag, startPoint x: 15, startPoint y: 159, endPoint x: 88, endPoint y: 221, distance: 96.2
click at [85, 221] on div "Context Queue: [Test] All Priority: 1 Customer Name: (510) 794-8876 Phone: (510…" at bounding box center [69, 202] width 111 height 141
click at [307, 4] on icon at bounding box center [307, 6] width 3 height 4
click at [43, 125] on span "Call" at bounding box center [42, 124] width 10 height 5
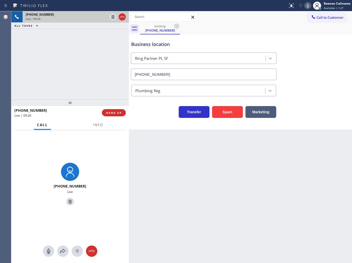
click at [307, 6] on icon at bounding box center [308, 6] width 6 height 6
click at [62, 247] on button at bounding box center [62, 250] width 11 height 11
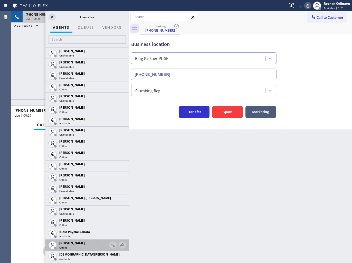
scroll to position [85, 0]
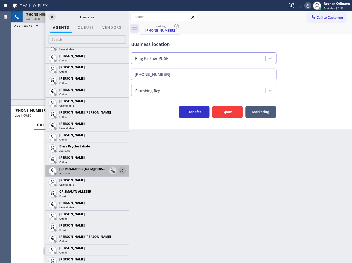
click at [119, 170] on icon at bounding box center [122, 171] width 6 height 6
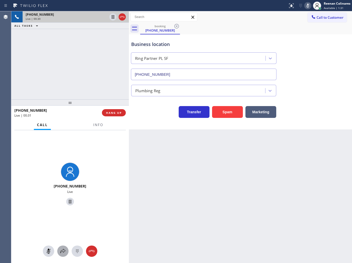
click at [64, 250] on icon at bounding box center [63, 251] width 6 height 6
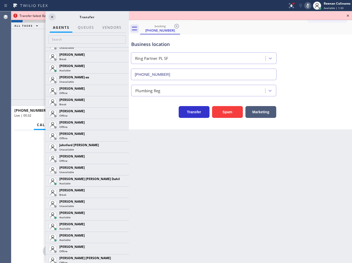
scroll to position [466, 0]
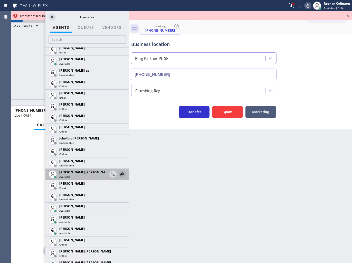
click at [119, 174] on icon at bounding box center [122, 174] width 6 height 6
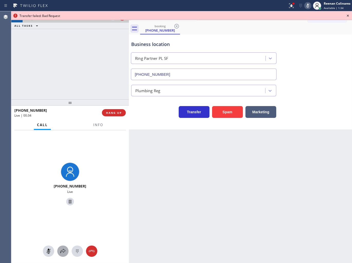
click at [64, 254] on button at bounding box center [62, 250] width 11 height 11
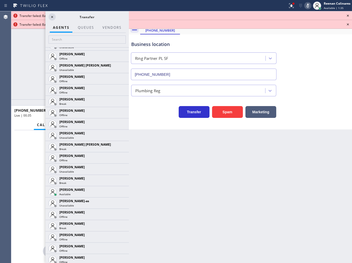
scroll to position [496, 0]
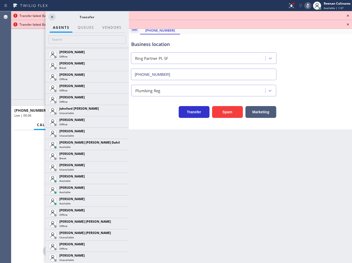
drag, startPoint x: 116, startPoint y: 191, endPoint x: 106, endPoint y: 187, distance: 10.5
click at [0, 0] on icon at bounding box center [0, 0] width 0 height 0
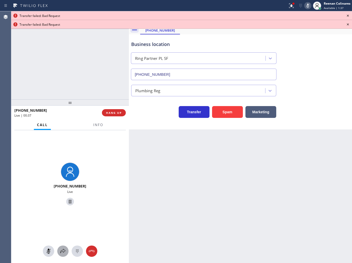
click at [63, 254] on icon at bounding box center [63, 251] width 6 height 6
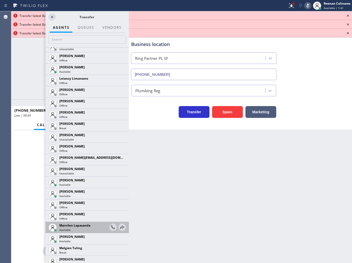
scroll to position [735, 0]
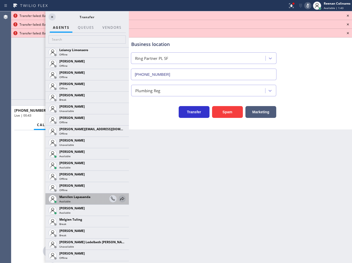
click at [119, 199] on icon at bounding box center [122, 198] width 6 height 6
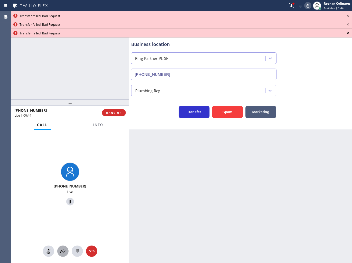
click at [63, 252] on icon at bounding box center [63, 251] width 6 height 6
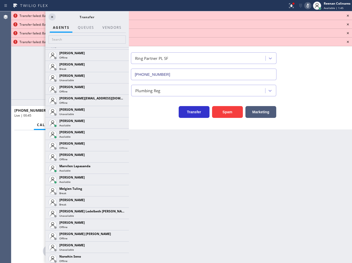
scroll to position [769, 0]
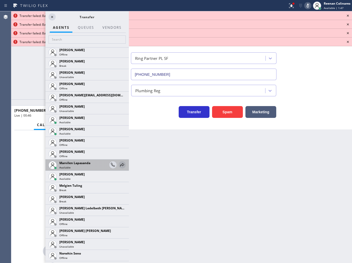
click at [119, 164] on icon at bounding box center [122, 165] width 6 height 6
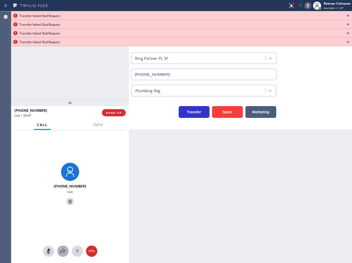
click at [64, 249] on icon at bounding box center [63, 251] width 6 height 6
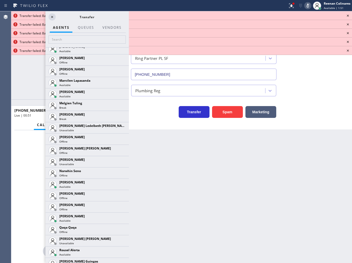
scroll to position [861, 0]
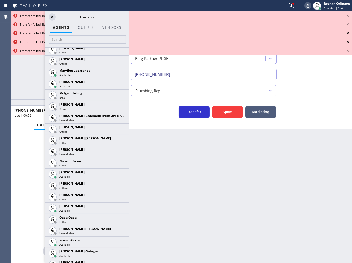
click at [0, 0] on icon at bounding box center [0, 0] width 0 height 0
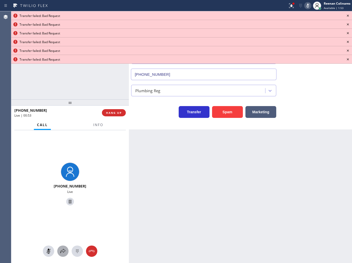
drag, startPoint x: 61, startPoint y: 250, endPoint x: 142, endPoint y: 108, distance: 163.1
click at [63, 249] on icon at bounding box center [63, 251] width 6 height 6
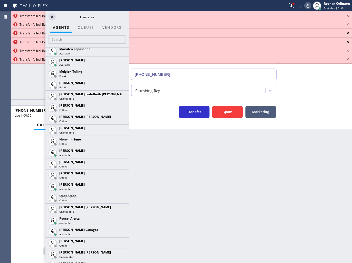
scroll to position [892, 0]
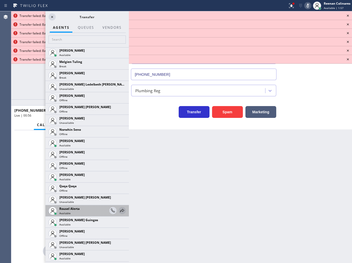
click at [119, 210] on icon at bounding box center [122, 210] width 6 height 6
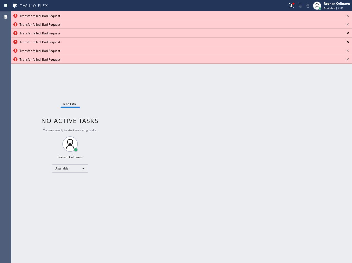
click at [282, 163] on div "Back to Dashboard Change Sender ID Customers Technicians Select a contact Outbo…" at bounding box center [240, 136] width 223 height 251
click at [292, 4] on div at bounding box center [293, 3] width 3 height 3
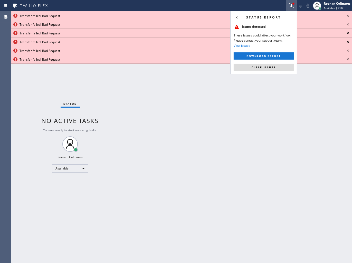
click at [276, 65] on button "Clear issues" at bounding box center [263, 67] width 60 height 7
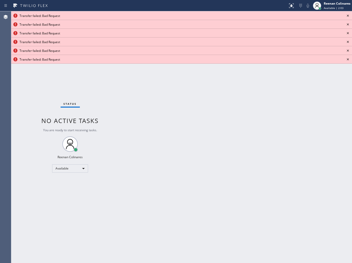
click at [349, 16] on icon at bounding box center [348, 16] width 6 height 6
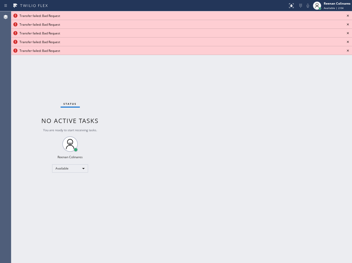
click at [349, 16] on icon at bounding box center [348, 16] width 6 height 6
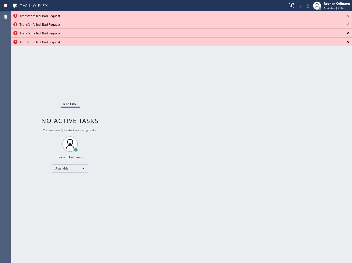
click at [349, 16] on icon at bounding box center [348, 16] width 6 height 6
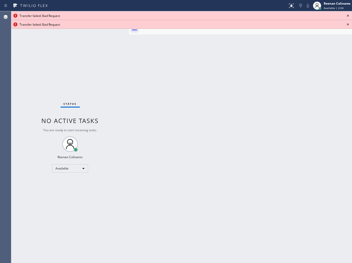
click at [349, 16] on icon at bounding box center [348, 16] width 6 height 6
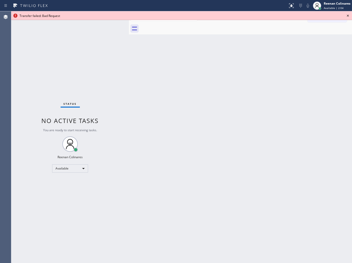
click at [349, 16] on icon at bounding box center [348, 16] width 6 height 6
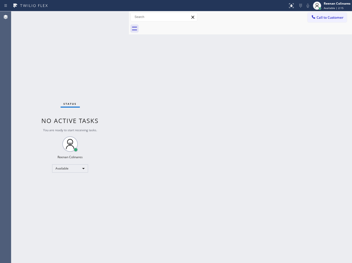
click at [182, 82] on div "Back to Dashboard Change Sender ID Customers Technicians Select a contact Outbo…" at bounding box center [240, 136] width 223 height 251
click at [252, 55] on div "Back to Dashboard Change Sender ID Customers Technicians Select a contact Outbo…" at bounding box center [240, 136] width 223 height 251
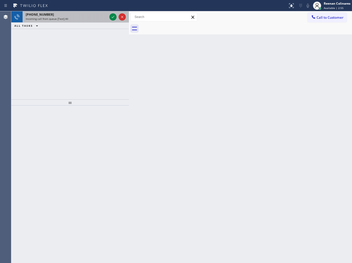
click at [75, 14] on div "[PHONE_NUMBER]" at bounding box center [67, 14] width 82 height 4
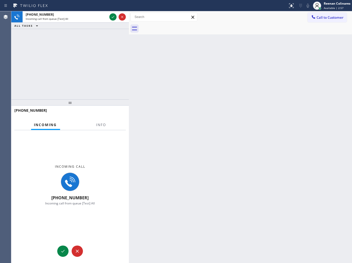
click at [101, 119] on div "[PHONE_NUMBER]" at bounding box center [69, 112] width 117 height 14
click at [103, 125] on span "Info" at bounding box center [101, 124] width 10 height 5
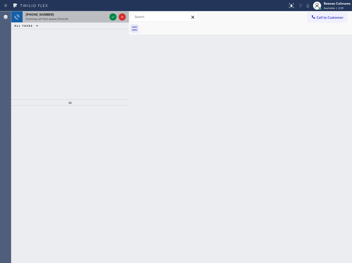
click at [85, 17] on div "Incoming call from queue [Test] All" at bounding box center [67, 19] width 82 height 4
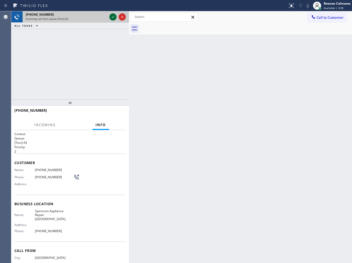
click at [111, 16] on icon at bounding box center [113, 17] width 6 height 6
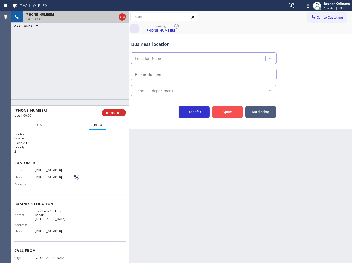
type input "[PHONE_NUMBER]"
click at [225, 111] on button "Spam" at bounding box center [227, 112] width 31 height 12
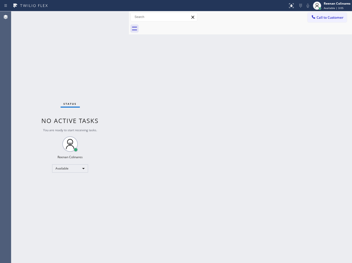
click at [176, 130] on div "Back to Dashboard Change Sender ID Customers Technicians Select a contact Outbo…" at bounding box center [240, 136] width 223 height 251
click at [184, 56] on div "Back to Dashboard Change Sender ID Customers Technicians Select a contact Outbo…" at bounding box center [240, 136] width 223 height 251
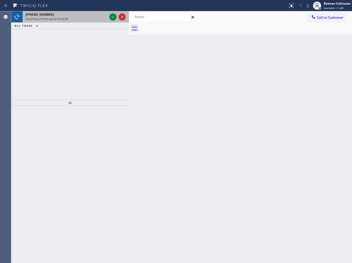
click at [81, 18] on div "Incoming call from queue [Test] All" at bounding box center [67, 19] width 82 height 4
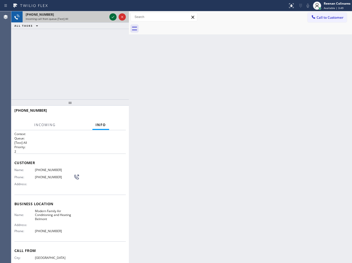
click at [111, 17] on icon at bounding box center [113, 17] width 6 height 6
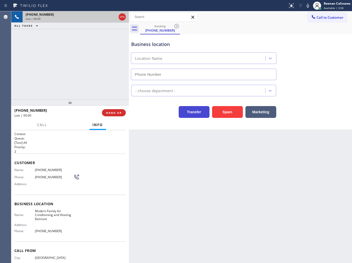
type input "[PHONE_NUMBER]"
drag, startPoint x: 229, startPoint y: 111, endPoint x: 334, endPoint y: 14, distance: 142.9
click at [230, 109] on button "Spam" at bounding box center [227, 112] width 31 height 12
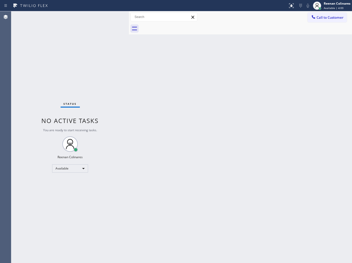
click at [192, 108] on div "Back to Dashboard Change Sender ID Customers Technicians Select a contact Outbo…" at bounding box center [240, 136] width 223 height 251
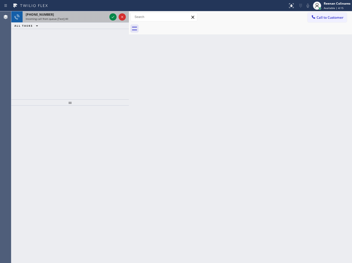
click at [79, 19] on div "Incoming call from queue [Test] All" at bounding box center [67, 19] width 82 height 4
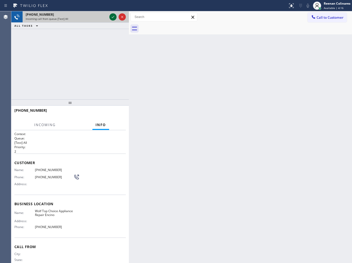
click at [112, 16] on icon at bounding box center [113, 17] width 6 height 6
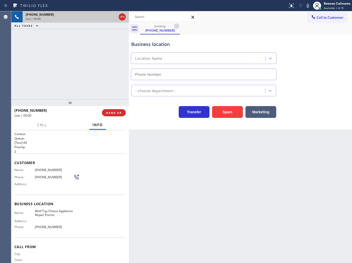
type input "[PHONE_NUMBER]"
drag, startPoint x: 232, startPoint y: 112, endPoint x: 258, endPoint y: 99, distance: 28.8
click at [232, 111] on button "Spam" at bounding box center [227, 112] width 31 height 12
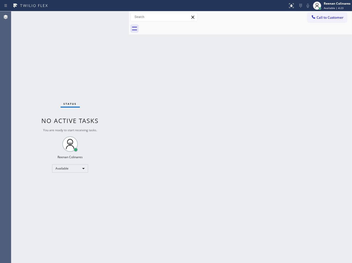
click at [270, 119] on div "Back to Dashboard Change Sender ID Customers Technicians Select a contact Outbo…" at bounding box center [240, 136] width 223 height 251
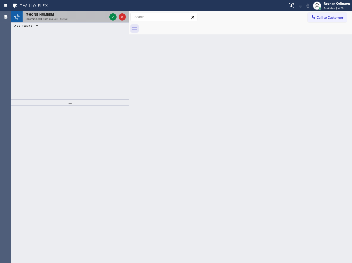
click at [85, 13] on div "[PHONE_NUMBER]" at bounding box center [67, 14] width 82 height 4
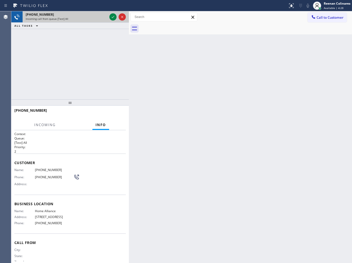
click at [102, 17] on div "Incoming call from queue [Test] All" at bounding box center [67, 19] width 82 height 4
click at [109, 17] on div at bounding box center [112, 17] width 7 height 6
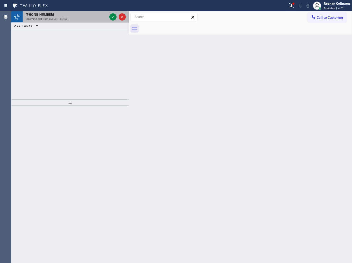
click at [90, 13] on div "[PHONE_NUMBER]" at bounding box center [67, 14] width 82 height 4
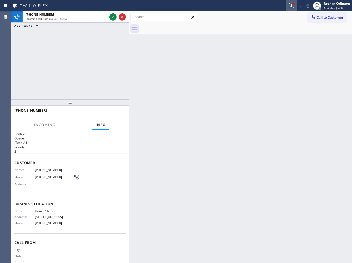
click at [293, 7] on icon at bounding box center [291, 6] width 6 height 6
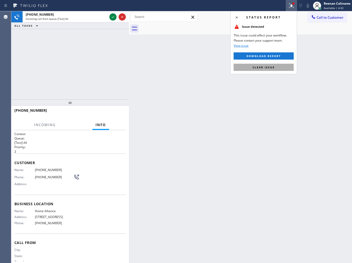
click at [268, 67] on span "Clear issue" at bounding box center [263, 67] width 22 height 4
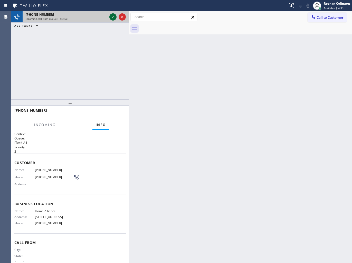
click at [111, 16] on icon at bounding box center [113, 17] width 6 height 6
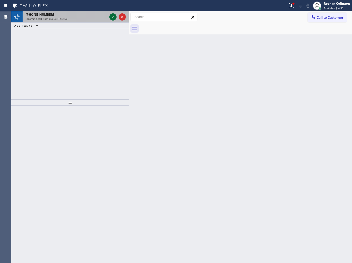
drag, startPoint x: 102, startPoint y: 22, endPoint x: 112, endPoint y: 20, distance: 10.5
click at [103, 23] on div "[PHONE_NUMBER] Incoming call from queue [Test] All ALL TASKS ALL TASKS ACTIVE T…" at bounding box center [69, 20] width 117 height 18
click at [104, 16] on div "[PHONE_NUMBER]" at bounding box center [67, 14] width 82 height 4
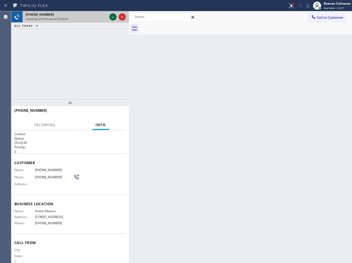
click at [110, 17] on icon at bounding box center [113, 17] width 6 height 6
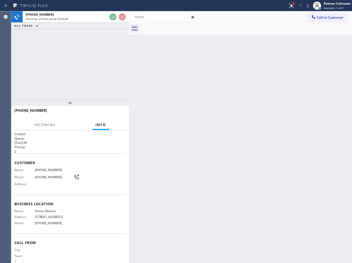
click at [293, 4] on div at bounding box center [293, 4] width 2 height 2
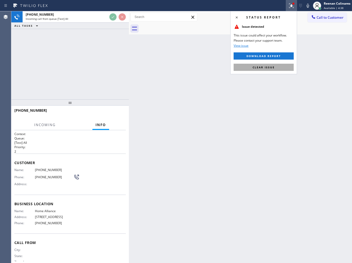
click at [275, 67] on button "Clear issue" at bounding box center [263, 67] width 60 height 7
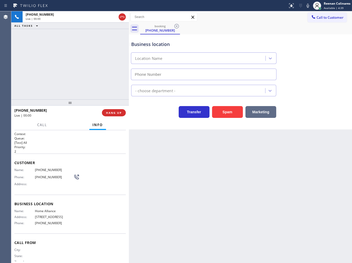
type input "[PHONE_NUMBER]"
click at [306, 5] on icon at bounding box center [308, 6] width 6 height 6
click at [306, 5] on icon at bounding box center [307, 6] width 3 height 4
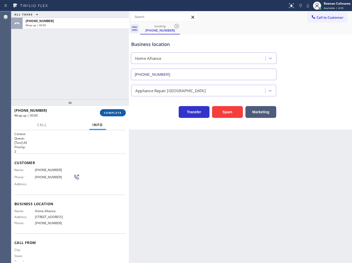
click at [115, 112] on span "COMPLETE" at bounding box center [113, 113] width 18 height 4
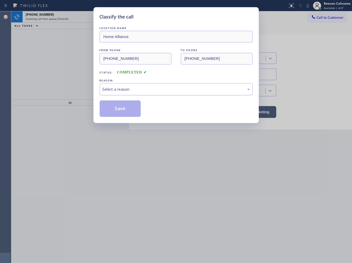
click at [143, 88] on div "Select a reason" at bounding box center [175, 89] width 147 height 6
click at [119, 109] on button "Save" at bounding box center [120, 108] width 41 height 16
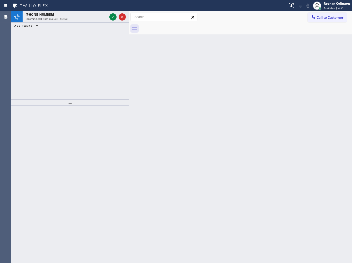
click at [214, 100] on div "Back to Dashboard Change Sender ID Customers Technicians Select a contact Outbo…" at bounding box center [240, 136] width 223 height 251
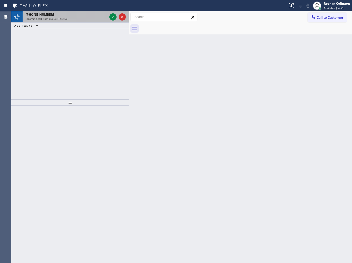
click at [91, 17] on div "Incoming call from queue [Test] All" at bounding box center [67, 19] width 82 height 4
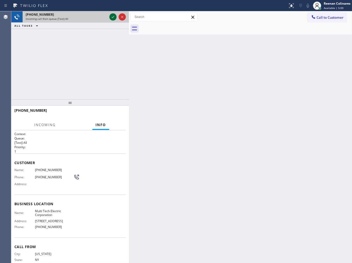
click at [113, 17] on icon at bounding box center [113, 17] width 6 height 6
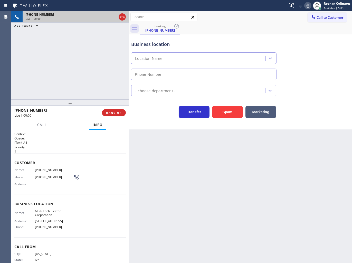
type input "[PHONE_NUMBER]"
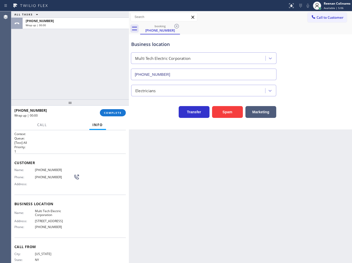
click at [257, 39] on div "Business location Multi Tech Electric Corporation [PHONE_NUMBER]" at bounding box center [203, 58] width 147 height 44
click at [113, 111] on button "COMPLETE" at bounding box center [113, 112] width 26 height 7
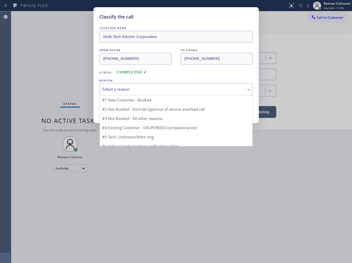
click at [139, 89] on div "Select a reason" at bounding box center [175, 89] width 147 height 6
drag, startPoint x: 120, startPoint y: 126, endPoint x: 118, endPoint y: 111, distance: 15.2
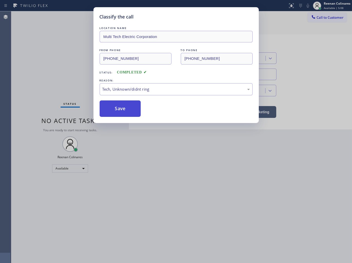
click at [119, 109] on button "Save" at bounding box center [120, 108] width 41 height 16
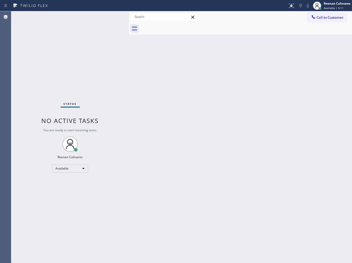
click at [250, 107] on div "Back to Dashboard Change Sender ID Customers Technicians Select a contact Outbo…" at bounding box center [240, 136] width 223 height 251
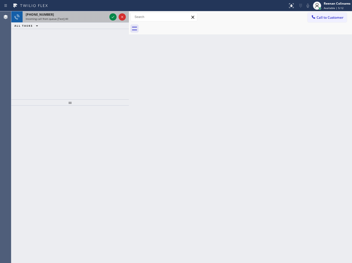
click at [91, 21] on div "[PHONE_NUMBER] Incoming call from queue [Test] All" at bounding box center [66, 16] width 86 height 11
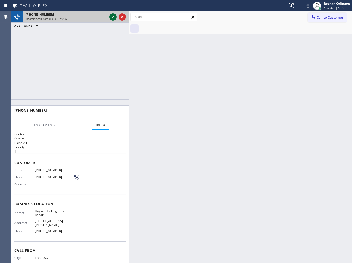
click at [112, 14] on icon at bounding box center [113, 17] width 6 height 6
click at [116, 16] on div at bounding box center [117, 16] width 18 height 11
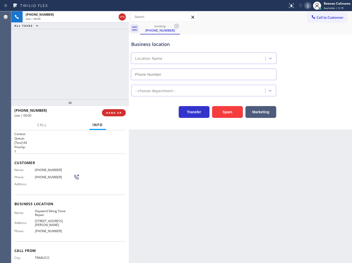
type input "[PHONE_NUMBER]"
click at [308, 8] on icon at bounding box center [308, 6] width 6 height 6
click at [307, 6] on icon at bounding box center [308, 6] width 6 height 6
drag, startPoint x: 308, startPoint y: 6, endPoint x: 297, endPoint y: 12, distance: 12.9
click at [308, 6] on icon at bounding box center [307, 6] width 3 height 4
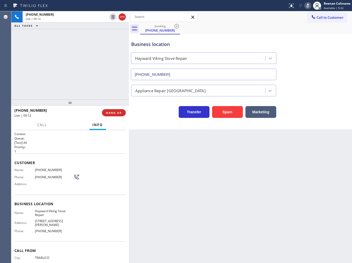
click at [307, 6] on icon at bounding box center [308, 6] width 6 height 6
click at [118, 113] on span "HANG UP" at bounding box center [114, 113] width 16 height 4
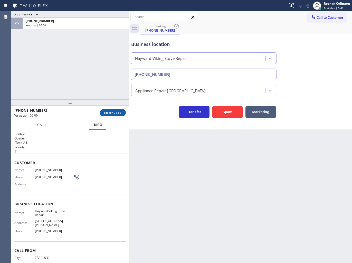
click at [119, 113] on span "COMPLETE" at bounding box center [113, 113] width 18 height 4
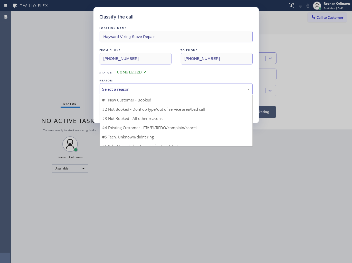
click at [129, 88] on div "Select a reason" at bounding box center [175, 89] width 147 height 6
drag, startPoint x: 116, startPoint y: 125, endPoint x: 120, endPoint y: 107, distance: 18.6
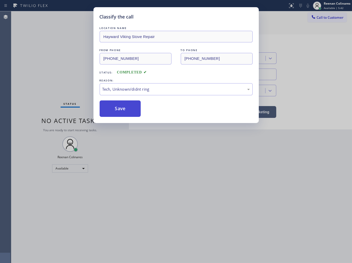
drag, startPoint x: 120, startPoint y: 105, endPoint x: 192, endPoint y: 66, distance: 82.3
click at [120, 105] on button "Save" at bounding box center [120, 108] width 41 height 16
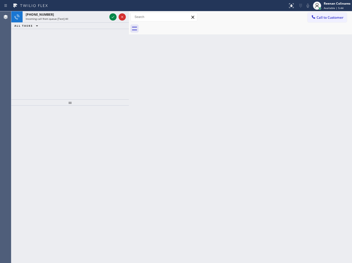
drag, startPoint x: 265, startPoint y: 79, endPoint x: 260, endPoint y: 73, distance: 7.4
click at [264, 78] on div "Back to Dashboard Change Sender ID Customers Technicians Select a contact Outbo…" at bounding box center [240, 136] width 223 height 251
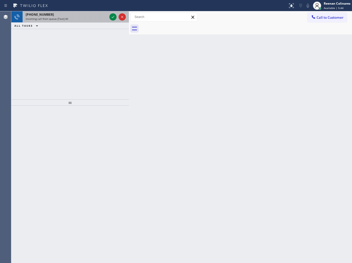
click at [83, 16] on div "[PHONE_NUMBER]" at bounding box center [67, 14] width 82 height 4
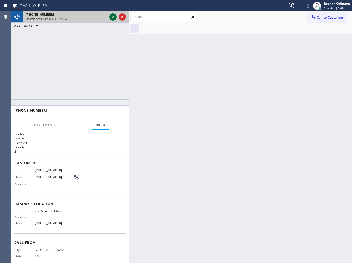
click at [112, 15] on icon at bounding box center [113, 17] width 6 height 6
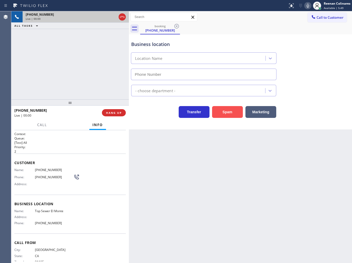
type input "[PHONE_NUMBER]"
click at [224, 113] on button "Spam" at bounding box center [227, 112] width 31 height 12
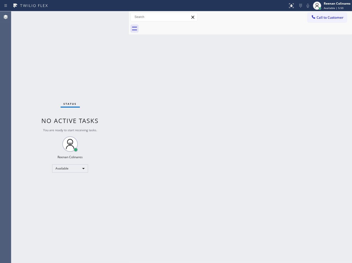
click at [175, 145] on div "Back to Dashboard Change Sender ID Customers Technicians Select a contact Outbo…" at bounding box center [240, 136] width 223 height 251
click at [233, 55] on div "Back to Dashboard Change Sender ID Customers Technicians Select a contact Outbo…" at bounding box center [240, 136] width 223 height 251
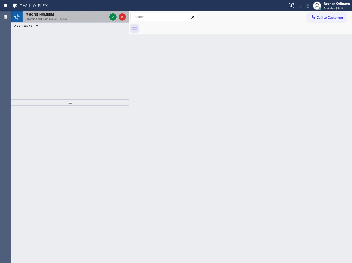
click at [92, 19] on div "Incoming call from queue [Test] All" at bounding box center [67, 19] width 82 height 4
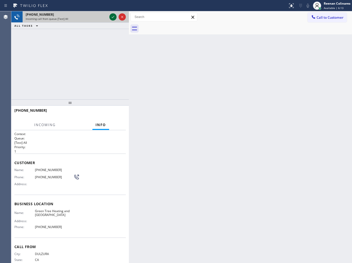
click at [111, 15] on icon at bounding box center [113, 17] width 6 height 6
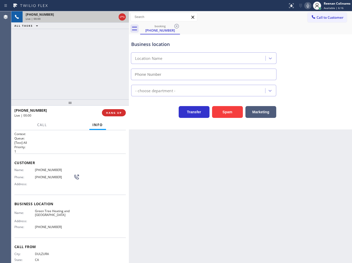
type input "[PHONE_NUMBER]"
click at [230, 110] on button "Spam" at bounding box center [227, 112] width 31 height 12
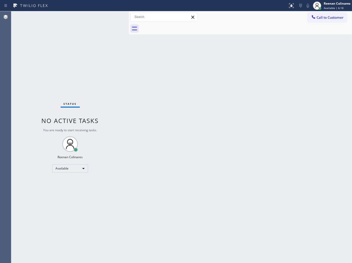
click at [189, 130] on div "Back to Dashboard Change Sender ID Customers Technicians Select a contact Outbo…" at bounding box center [240, 136] width 223 height 251
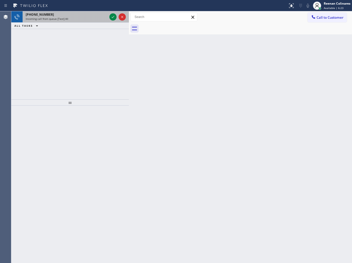
click at [86, 16] on div "[PHONE_NUMBER]" at bounding box center [67, 14] width 82 height 4
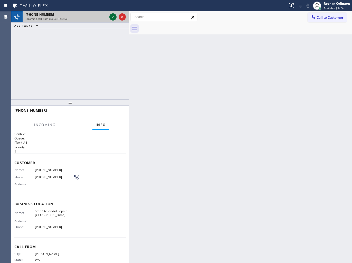
click at [111, 16] on icon at bounding box center [113, 17] width 6 height 6
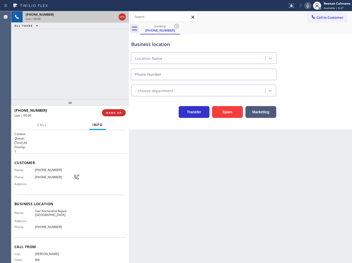
type input "[PHONE_NUMBER]"
click at [308, 9] on div "Status report No issues detected If you experience an issue, please download th…" at bounding box center [319, 5] width 66 height 11
click at [307, 5] on icon at bounding box center [308, 6] width 6 height 6
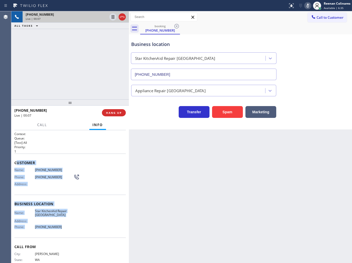
drag, startPoint x: 16, startPoint y: 161, endPoint x: 155, endPoint y: 227, distance: 153.5
click at [69, 227] on div "Context Queue: [Test] All Priority: 1 Customer Name: [PHONE_NUMBER] Phone: [PHO…" at bounding box center [69, 204] width 111 height 144
copy div "ustomer Name: [PHONE_NUMBER] Phone: [PHONE_NUMBER] Address: Business location N…"
drag, startPoint x: 307, startPoint y: 6, endPoint x: 306, endPoint y: 16, distance: 10.6
click at [307, 6] on icon at bounding box center [308, 6] width 6 height 6
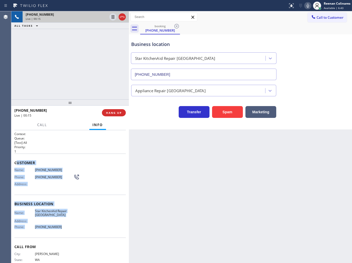
click at [307, 6] on icon at bounding box center [307, 6] width 3 height 4
click at [39, 121] on button "Call" at bounding box center [42, 125] width 16 height 10
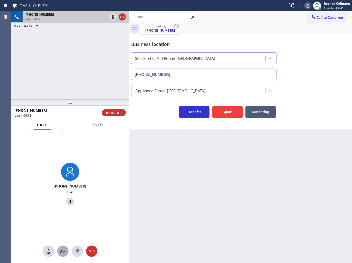
click at [64, 252] on icon at bounding box center [62, 251] width 5 height 4
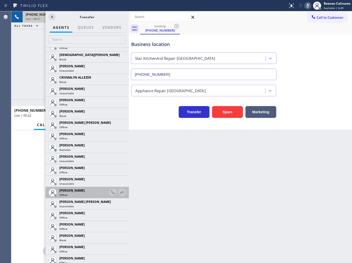
scroll to position [314, 0]
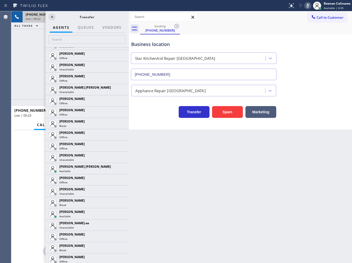
click at [0, 0] on icon at bounding box center [0, 0] width 0 height 0
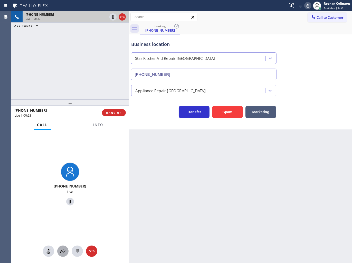
click at [62, 251] on icon at bounding box center [63, 251] width 6 height 6
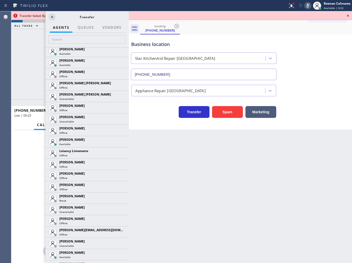
scroll to position [711, 0]
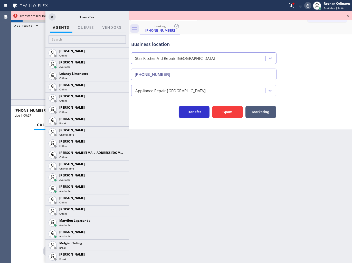
click at [0, 0] on icon at bounding box center [0, 0] width 0 height 0
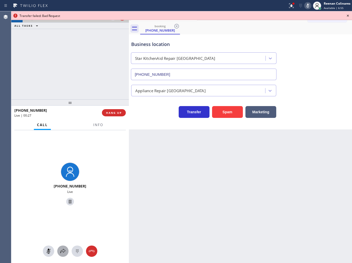
click at [62, 249] on icon at bounding box center [63, 251] width 6 height 6
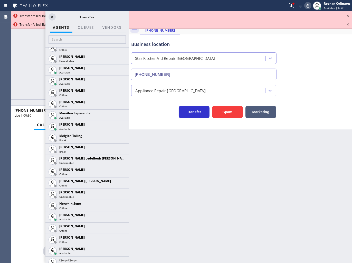
scroll to position [846, 0]
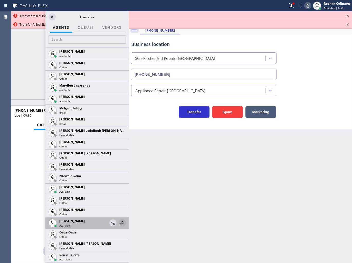
click at [119, 220] on icon at bounding box center [122, 223] width 6 height 6
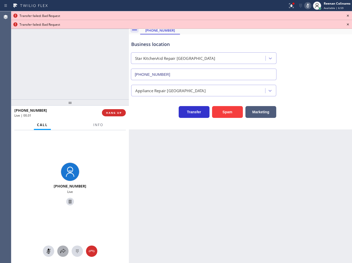
click at [64, 250] on icon at bounding box center [63, 251] width 6 height 6
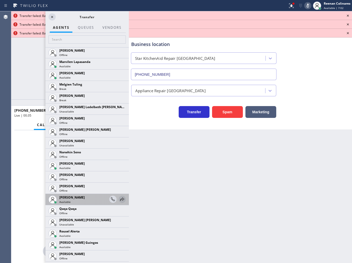
scroll to position [879, 0]
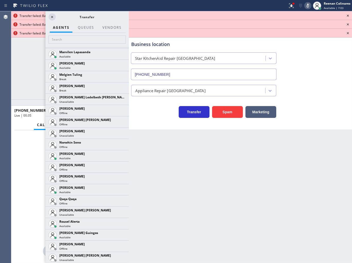
click at [0, 0] on icon at bounding box center [0, 0] width 0 height 0
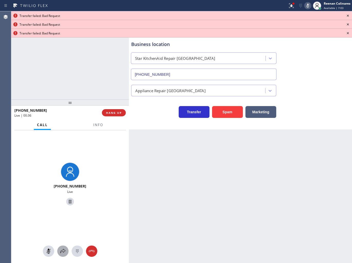
click at [65, 249] on icon at bounding box center [63, 251] width 6 height 6
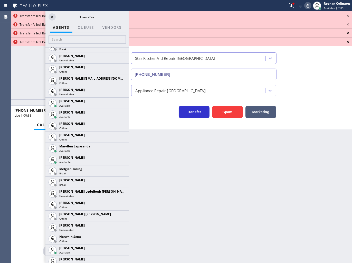
scroll to position [969, 0]
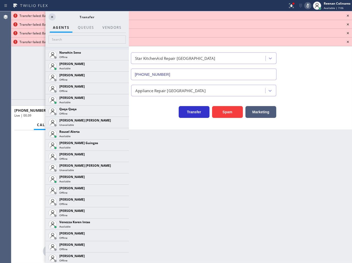
drag, startPoint x: 117, startPoint y: 222, endPoint x: 108, endPoint y: 230, distance: 12.9
click at [0, 0] on icon at bounding box center [0, 0] width 0 height 0
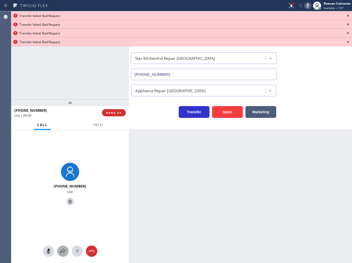
click at [62, 251] on icon at bounding box center [63, 251] width 6 height 6
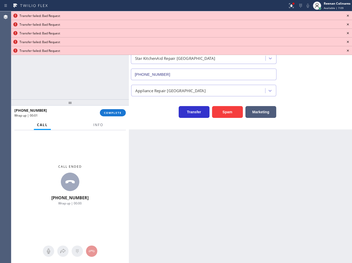
click at [348, 15] on icon at bounding box center [348, 16] width 6 height 6
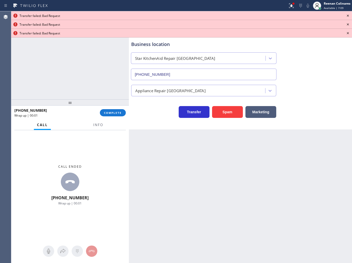
click at [348, 15] on icon at bounding box center [348, 16] width 2 height 2
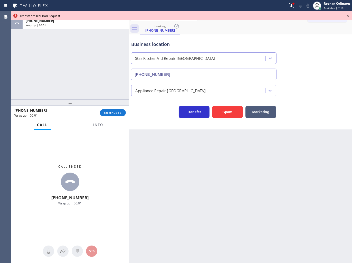
click at [348, 15] on icon at bounding box center [348, 16] width 2 height 2
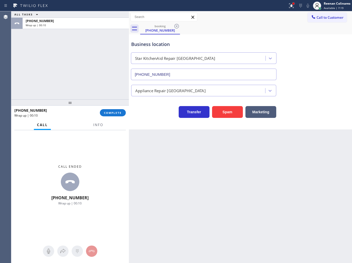
click at [292, 3] on div at bounding box center [293, 4] width 2 height 2
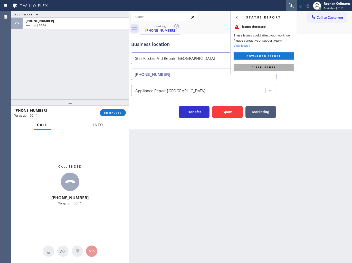
click at [261, 68] on span "Clear issues" at bounding box center [263, 67] width 24 height 4
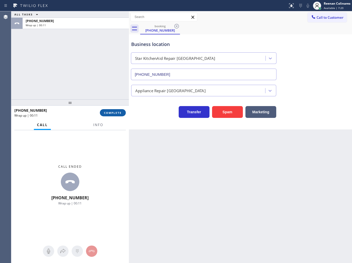
click at [113, 112] on span "COMPLETE" at bounding box center [113, 113] width 18 height 4
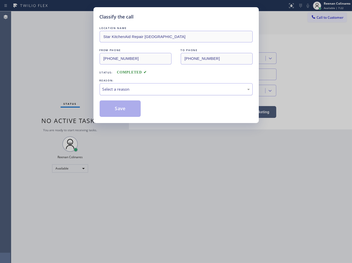
click at [135, 86] on div "Select a reason" at bounding box center [176, 89] width 153 height 12
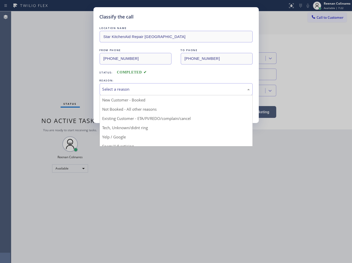
drag, startPoint x: 119, startPoint y: 127, endPoint x: 116, endPoint y: 124, distance: 4.6
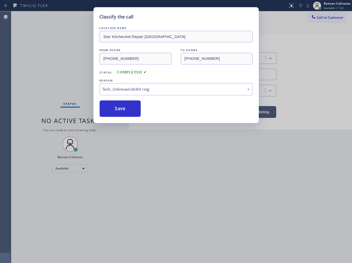
click at [116, 109] on button "Save" at bounding box center [120, 108] width 41 height 16
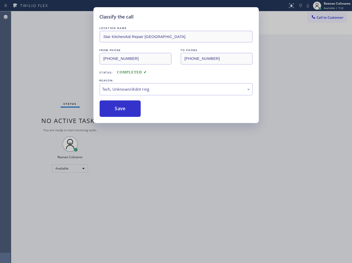
click at [26, 66] on div "Classify the call LOCATION NAME Star KitchenAid Repair [GEOGRAPHIC_DATA] FROM P…" at bounding box center [176, 131] width 352 height 263
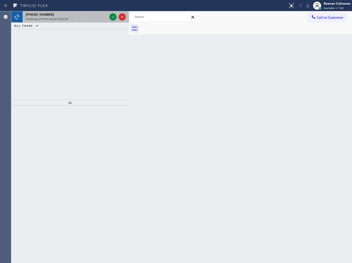
click at [70, 17] on div "Incoming call from queue [Test] All" at bounding box center [67, 19] width 82 height 4
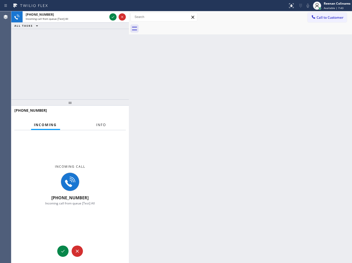
click at [102, 125] on span "Info" at bounding box center [101, 124] width 10 height 5
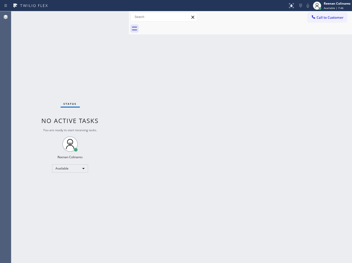
click at [91, 15] on div "Status No active tasks You are ready to start receiving tasks. Reenan Colinares…" at bounding box center [69, 136] width 117 height 251
click at [178, 72] on div "Back to Dashboard Change Sender ID Customers Technicians Select a contact Outbo…" at bounding box center [240, 136] width 223 height 251
click at [59, 17] on div "Status No active tasks You are ready to start receiving tasks. Reenan Colinares…" at bounding box center [69, 136] width 117 height 251
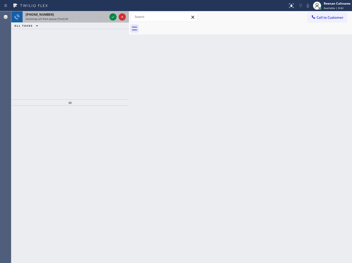
click at [93, 20] on div "Incoming call from queue [Test] All" at bounding box center [67, 19] width 82 height 4
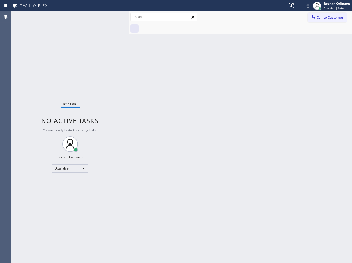
click at [103, 17] on div "Status No active tasks You are ready to start receiving tasks. Reenan Colinares…" at bounding box center [69, 136] width 117 height 251
click at [102, 17] on div "Status No active tasks You are ready to start receiving tasks. Reenan Colinares…" at bounding box center [69, 136] width 117 height 251
click at [101, 17] on div "Status No active tasks You are ready to start receiving tasks. Reenan Colinares…" at bounding box center [69, 136] width 117 height 251
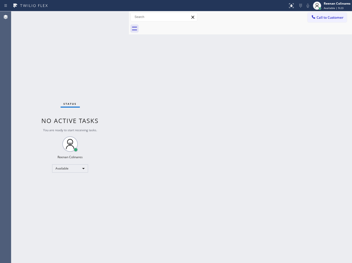
click at [184, 87] on div "Back to Dashboard Change Sender ID Customers Technicians Select a contact Outbo…" at bounding box center [240, 136] width 223 height 251
click at [166, 110] on div "Back to Dashboard Change Sender ID Customers Technicians Select a contact Outbo…" at bounding box center [240, 136] width 223 height 251
click at [85, 19] on div "Status No active tasks You are ready to start receiving tasks. Reenan Colinares…" at bounding box center [69, 136] width 117 height 251
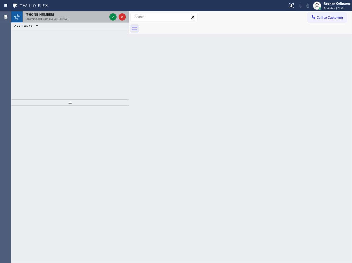
click at [68, 17] on div "Incoming call from queue [Test] All" at bounding box center [67, 19] width 82 height 4
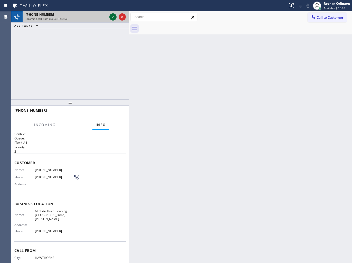
click at [112, 17] on icon at bounding box center [113, 17] width 6 height 6
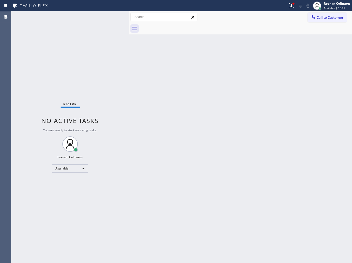
click at [155, 170] on div "Back to Dashboard Change Sender ID Customers Technicians Select a contact Outbo…" at bounding box center [240, 136] width 223 height 251
click at [74, 163] on div "Status No active tasks You are ready to start receiving tasks. Reenan Colinares…" at bounding box center [69, 136] width 117 height 251
click at [69, 168] on div "Available" at bounding box center [70, 168] width 36 height 8
click at [65, 194] on li "Break" at bounding box center [69, 194] width 35 height 6
click at [291, 8] on icon at bounding box center [291, 6] width 6 height 6
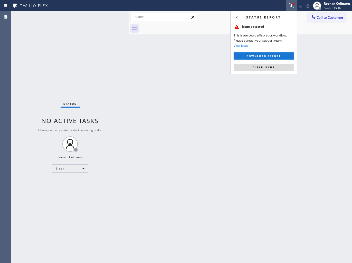
click at [263, 67] on span "Clear issue" at bounding box center [263, 67] width 22 height 4
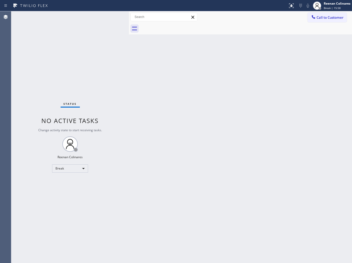
click at [210, 72] on div "Back to Dashboard Change Sender ID Customers Technicians Select a contact Outbo…" at bounding box center [240, 136] width 223 height 251
click at [190, 74] on div "Back to Dashboard Change Sender ID Customers Technicians Select a contact Outbo…" at bounding box center [240, 136] width 223 height 251
click at [333, 3] on div "Reenan Colinares" at bounding box center [337, 3] width 27 height 4
click at [311, 26] on button "Available" at bounding box center [325, 27] width 51 height 7
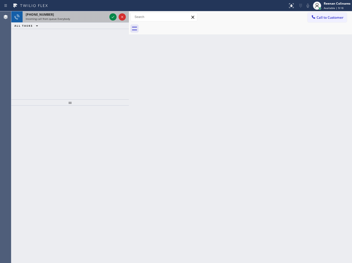
click at [77, 17] on div "Incoming call from queue Everybody" at bounding box center [67, 19] width 82 height 4
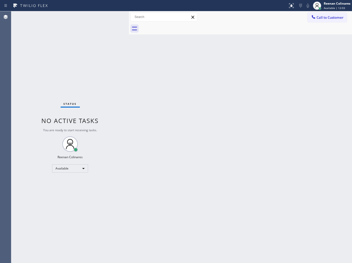
click at [245, 52] on div "Back to Dashboard Change Sender ID Customers Technicians Select a contact Outbo…" at bounding box center [240, 136] width 223 height 251
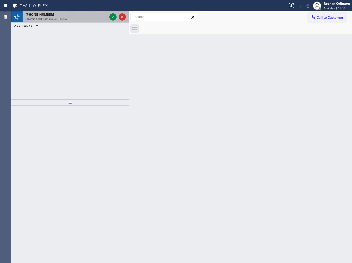
click at [91, 16] on div "[PHONE_NUMBER]" at bounding box center [67, 14] width 82 height 4
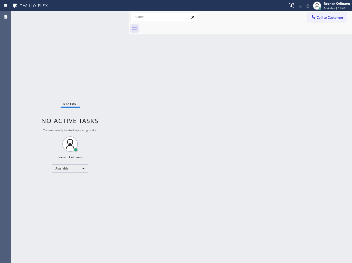
click at [101, 19] on div "Status No active tasks You are ready to start receiving tasks. Reenan Colinares…" at bounding box center [69, 136] width 117 height 251
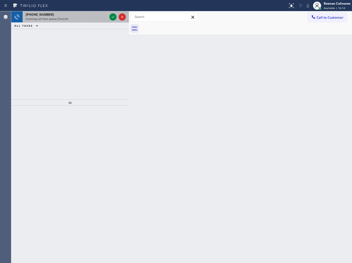
click at [75, 18] on div "Incoming call from queue [Test] All" at bounding box center [67, 19] width 82 height 4
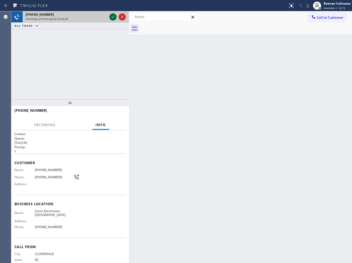
click at [111, 17] on icon at bounding box center [113, 17] width 6 height 6
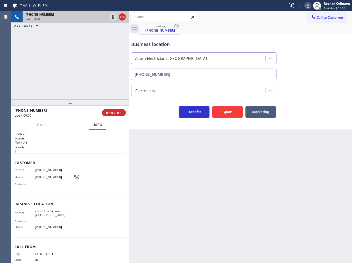
type input "[PHONE_NUMBER]"
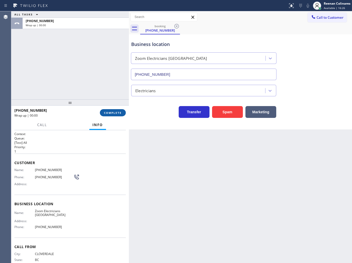
click at [117, 112] on span "COMPLETE" at bounding box center [113, 113] width 18 height 4
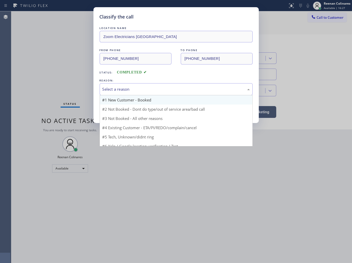
drag, startPoint x: 145, startPoint y: 86, endPoint x: 143, endPoint y: 96, distance: 10.0
click at [145, 91] on div "Select a reason" at bounding box center [175, 89] width 147 height 6
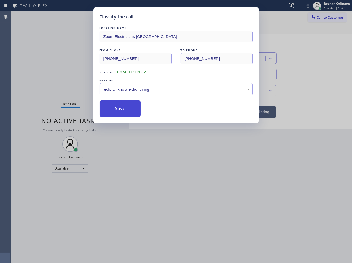
drag, startPoint x: 120, startPoint y: 109, endPoint x: 349, endPoint y: 3, distance: 253.0
click at [122, 108] on button "Save" at bounding box center [120, 108] width 41 height 16
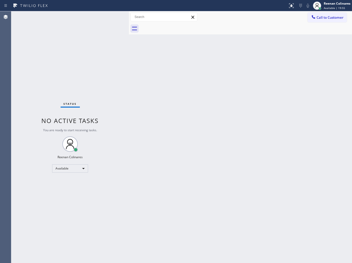
click at [258, 73] on div "Back to Dashboard Change Sender ID Customers Technicians Select a contact Outbo…" at bounding box center [240, 136] width 223 height 251
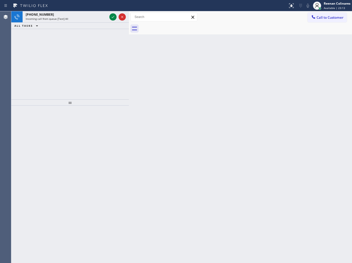
click at [82, 23] on div "ALL TASKS ALL TASKS ACTIVE TASKS TASKS IN WRAP UP" at bounding box center [69, 26] width 117 height 6
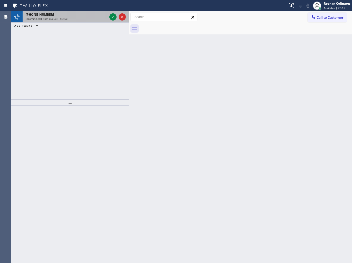
click at [84, 17] on div "Incoming call from queue [Test] All" at bounding box center [67, 19] width 82 height 4
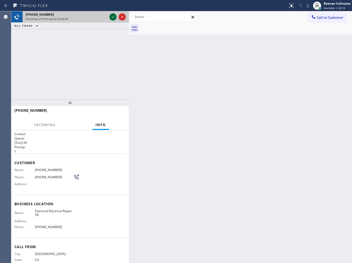
click at [111, 16] on icon at bounding box center [113, 17] width 6 height 6
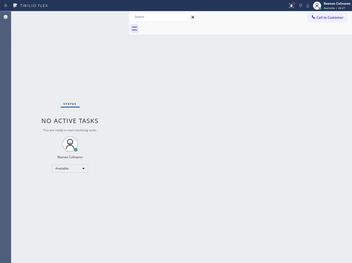
click at [292, 4] on div at bounding box center [293, 3] width 3 height 3
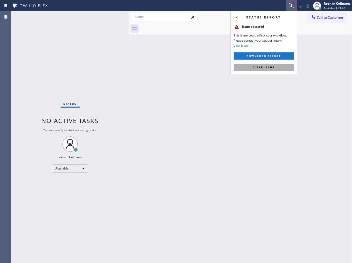
click at [260, 68] on span "Clear issue" at bounding box center [263, 67] width 22 height 4
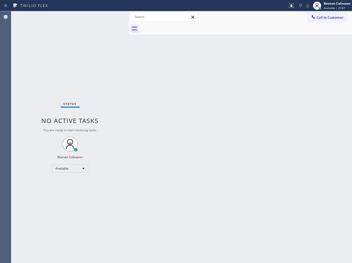
click at [253, 75] on div "Back to Dashboard Change Sender ID Customers Technicians Select a contact Outbo…" at bounding box center [240, 136] width 223 height 251
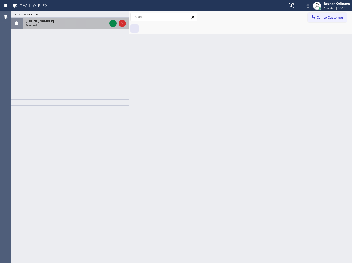
click at [83, 20] on div "[PHONE_NUMBER]" at bounding box center [67, 21] width 82 height 4
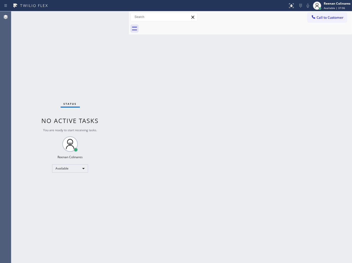
click at [123, 114] on div "Status No active tasks You are ready to start receiving tasks. Reenan Colinares…" at bounding box center [69, 136] width 117 height 251
click at [240, 73] on div "Back to Dashboard Change Sender ID Customers Technicians Select a contact Outbo…" at bounding box center [240, 136] width 223 height 251
click at [219, 53] on div "Back to Dashboard Change Sender ID Customers Technicians Select a contact Outbo…" at bounding box center [240, 136] width 223 height 251
click at [189, 83] on div "Back to Dashboard Change Sender ID Customers Technicians Select a contact Outbo…" at bounding box center [240, 136] width 223 height 251
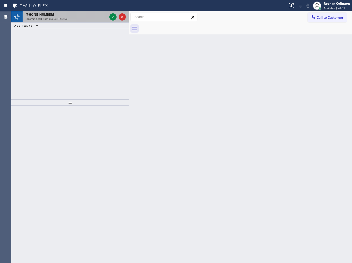
click at [67, 17] on div "Incoming call from queue [Test] All" at bounding box center [67, 19] width 82 height 4
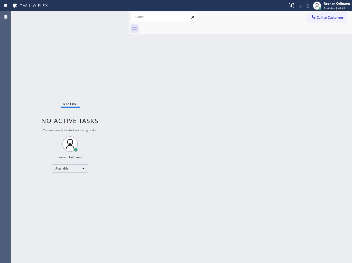
click at [260, 67] on div "Back to Dashboard Change Sender ID Customers Technicians Select a contact Outbo…" at bounding box center [240, 136] width 223 height 251
click at [67, 16] on div "Status No active tasks You are ready to start receiving tasks. Reenan Colinares…" at bounding box center [69, 136] width 117 height 251
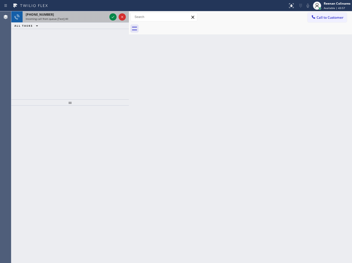
click at [73, 22] on div "[PHONE_NUMBER] Incoming call from queue [Test] All" at bounding box center [66, 16] width 86 height 11
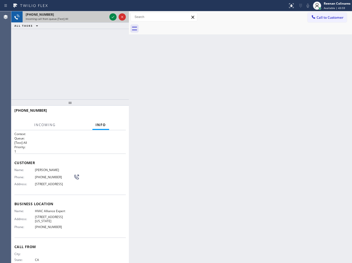
click at [89, 17] on div "Incoming call from queue [Test] All" at bounding box center [67, 19] width 82 height 4
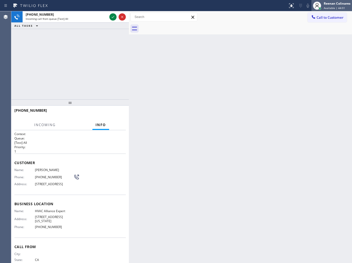
click at [332, 6] on span "Available | 44:01" at bounding box center [334, 8] width 21 height 4
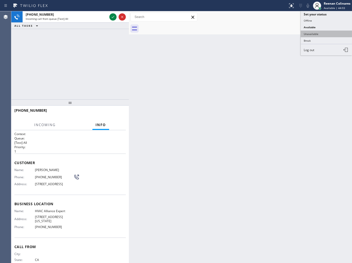
click at [312, 33] on button "Unavailable" at bounding box center [325, 34] width 51 height 7
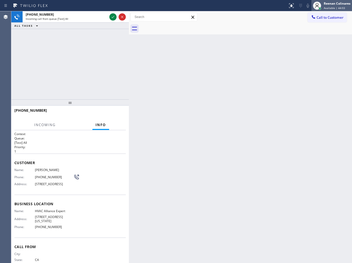
click at [330, 5] on div "Reenan Colinares" at bounding box center [337, 3] width 27 height 4
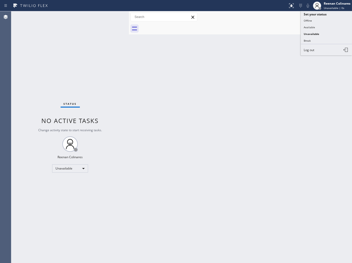
click at [310, 27] on button "Available" at bounding box center [325, 27] width 51 height 7
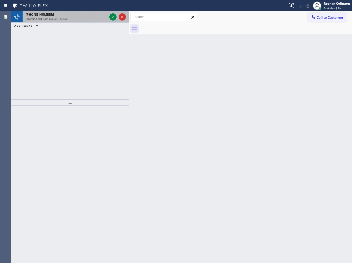
click at [84, 16] on div "[PHONE_NUMBER]" at bounding box center [67, 14] width 82 height 4
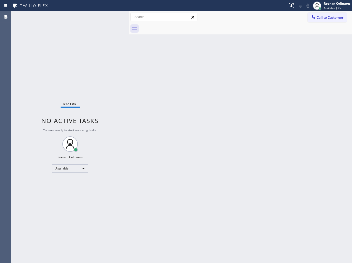
click at [184, 177] on div "Back to Dashboard Change Sender ID Customers Technicians Select a contact Outbo…" at bounding box center [240, 136] width 223 height 251
click at [199, 65] on div "Back to Dashboard Change Sender ID Customers Technicians Select a contact Outbo…" at bounding box center [240, 136] width 223 height 251
click at [139, 105] on div "Back to Dashboard Change Sender ID Customers Technicians Select a contact Outbo…" at bounding box center [240, 136] width 223 height 251
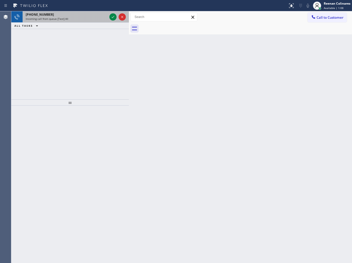
click at [68, 18] on div "Incoming call from queue [Test] All" at bounding box center [67, 19] width 82 height 4
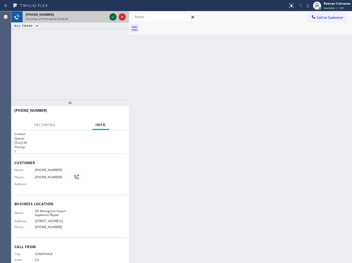
click at [111, 18] on icon at bounding box center [113, 17] width 6 height 6
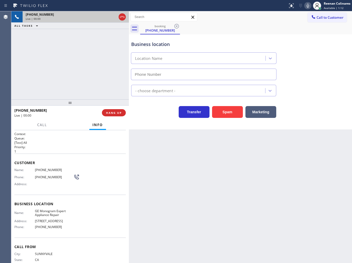
type input "[PHONE_NUMBER]"
click at [306, 6] on icon at bounding box center [308, 6] width 6 height 6
click at [307, 6] on icon at bounding box center [308, 6] width 6 height 6
click at [307, 7] on icon at bounding box center [307, 6] width 3 height 4
click at [307, 4] on icon at bounding box center [307, 6] width 3 height 4
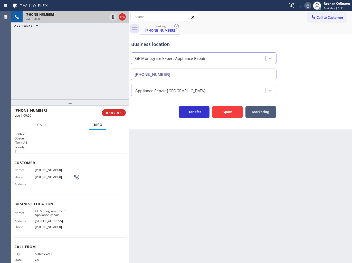
click at [308, 7] on icon at bounding box center [308, 6] width 6 height 6
click at [307, 5] on icon at bounding box center [307, 6] width 3 height 4
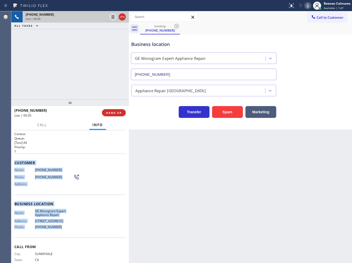
copy div "Customer Name: [PHONE_NUMBER] Phone: [PHONE_NUMBER] Address: Business location …"
drag, startPoint x: 14, startPoint y: 158, endPoint x: 87, endPoint y: 226, distance: 99.8
click at [87, 226] on div "Context Queue: [Test] All Priority: 1 Customer Name: [PHONE_NUMBER] Phone: [PHO…" at bounding box center [69, 204] width 111 height 144
click at [305, 3] on icon at bounding box center [308, 6] width 6 height 6
click at [307, 6] on icon at bounding box center [308, 6] width 6 height 6
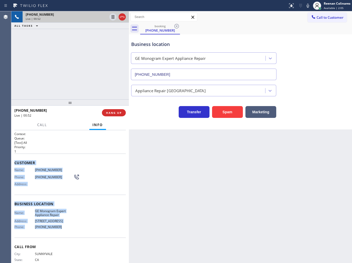
drag, startPoint x: 308, startPoint y: 6, endPoint x: 291, endPoint y: 13, distance: 18.4
click at [308, 6] on icon at bounding box center [308, 6] width 6 height 6
click at [39, 126] on span "Call" at bounding box center [42, 124] width 10 height 5
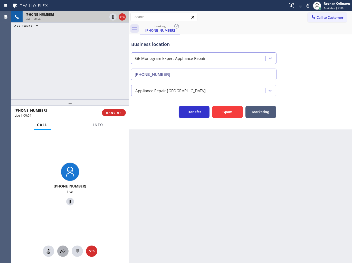
click at [65, 251] on icon at bounding box center [63, 251] width 6 height 6
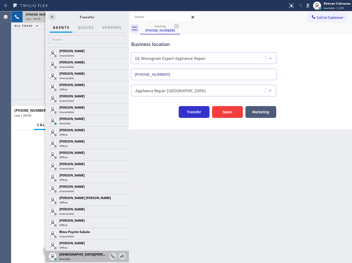
scroll to position [85, 0]
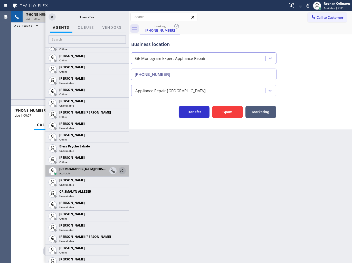
click at [119, 170] on icon at bounding box center [122, 171] width 6 height 6
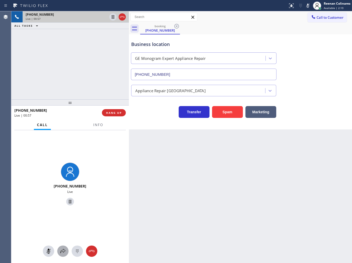
click at [62, 250] on icon at bounding box center [63, 251] width 6 height 6
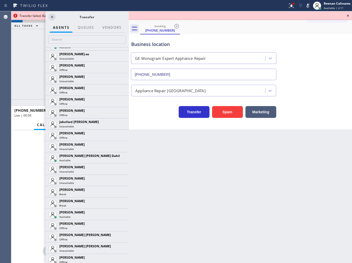
scroll to position [484, 0]
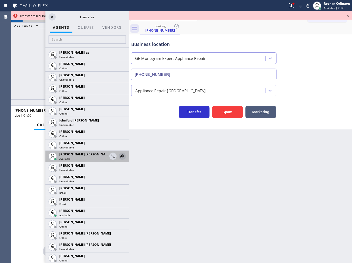
click at [119, 154] on icon at bounding box center [122, 156] width 6 height 6
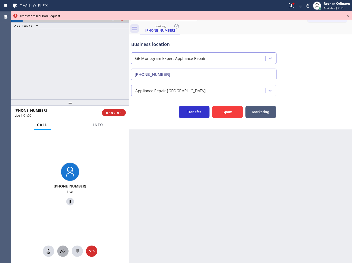
click at [64, 250] on icon at bounding box center [63, 251] width 6 height 6
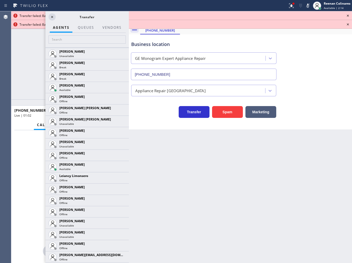
scroll to position [617, 0]
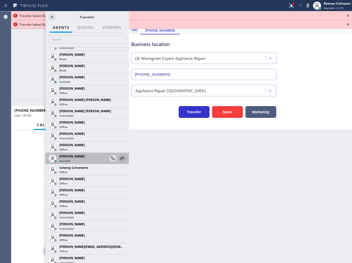
click at [119, 158] on icon at bounding box center [122, 158] width 6 height 6
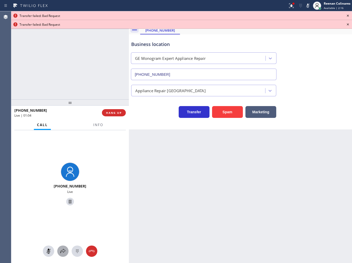
click at [59, 249] on div at bounding box center [62, 251] width 11 height 6
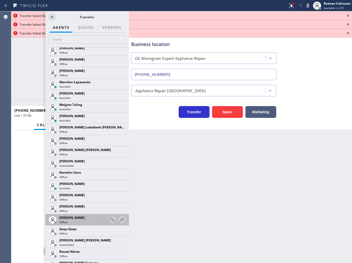
scroll to position [878, 0]
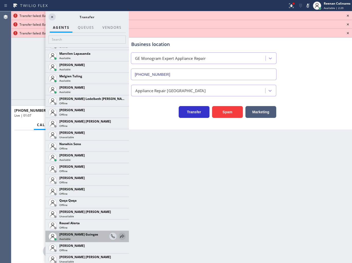
click at [120, 235] on icon at bounding box center [122, 235] width 4 height 3
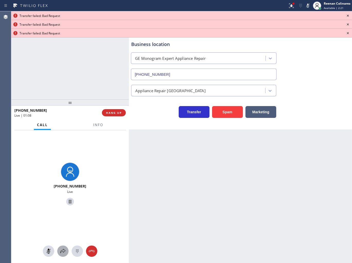
click at [61, 252] on icon at bounding box center [63, 251] width 6 height 6
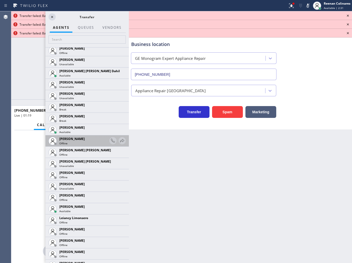
scroll to position [542, 0]
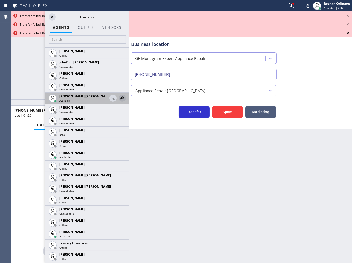
click at [119, 98] on icon at bounding box center [122, 98] width 6 height 6
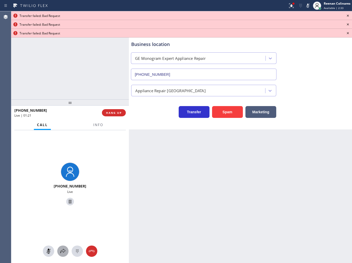
click at [63, 250] on icon at bounding box center [63, 251] width 6 height 6
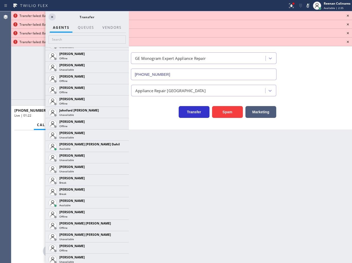
scroll to position [624, 0]
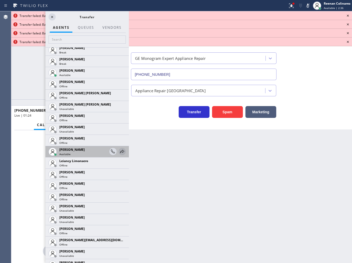
click at [119, 150] on icon at bounding box center [122, 151] width 6 height 6
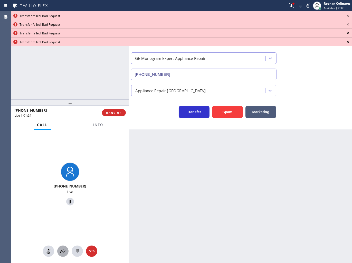
click at [62, 250] on icon at bounding box center [63, 251] width 6 height 6
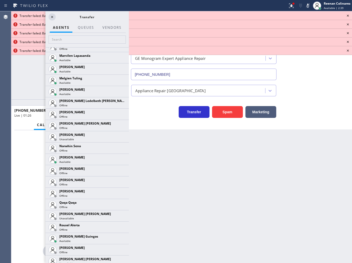
scroll to position [920, 0]
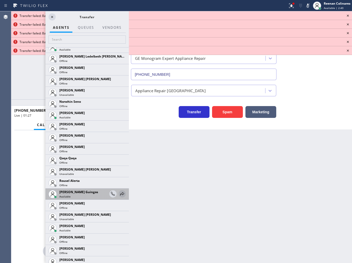
click at [120, 194] on icon at bounding box center [122, 193] width 4 height 3
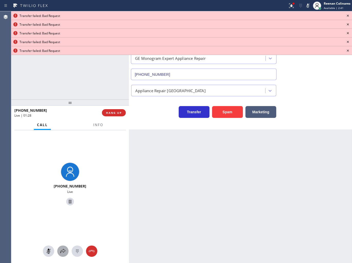
click at [62, 248] on icon at bounding box center [63, 251] width 6 height 6
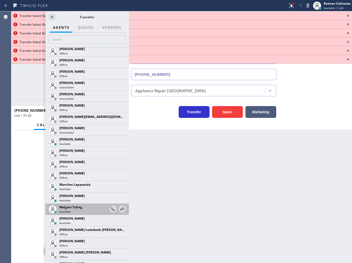
scroll to position [765, 0]
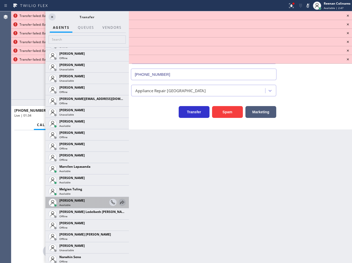
click at [120, 202] on icon at bounding box center [122, 201] width 4 height 3
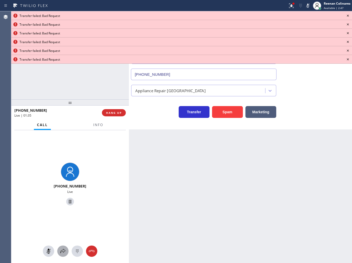
click at [63, 252] on icon at bounding box center [63, 251] width 6 height 6
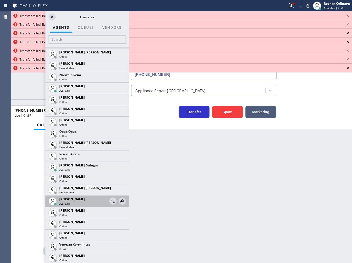
scroll to position [941, 0]
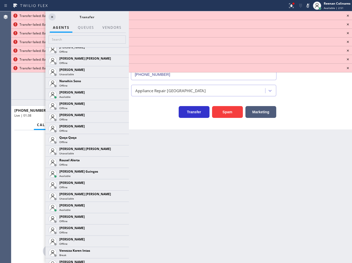
drag, startPoint x: 117, startPoint y: 171, endPoint x: 102, endPoint y: 187, distance: 22.0
click at [0, 0] on icon at bounding box center [0, 0] width 0 height 0
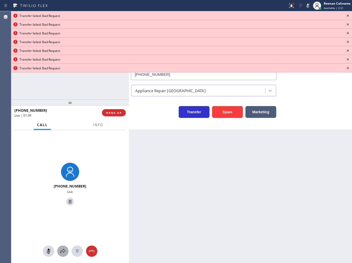
click at [65, 250] on icon at bounding box center [63, 251] width 6 height 6
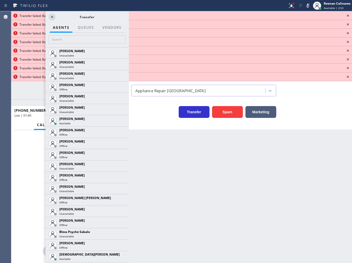
scroll to position [133, 0]
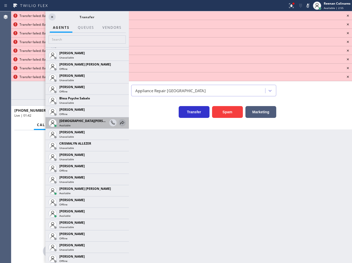
click at [120, 122] on icon at bounding box center [122, 122] width 4 height 3
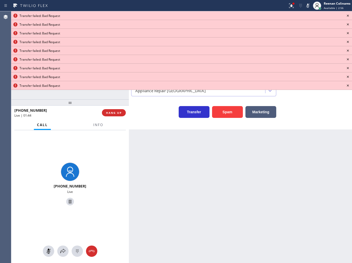
click at [348, 17] on icon at bounding box center [348, 16] width 6 height 6
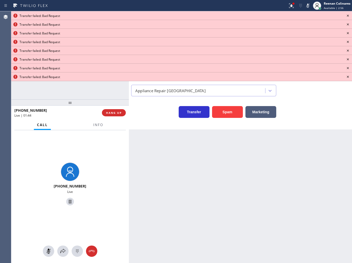
click at [348, 17] on icon at bounding box center [348, 16] width 6 height 6
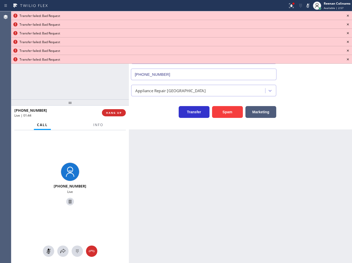
click at [348, 17] on icon at bounding box center [348, 16] width 6 height 6
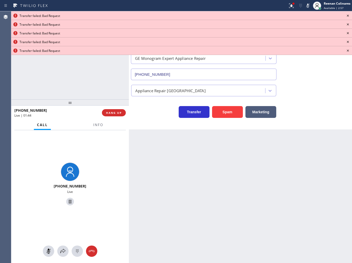
click at [348, 17] on icon at bounding box center [348, 16] width 6 height 6
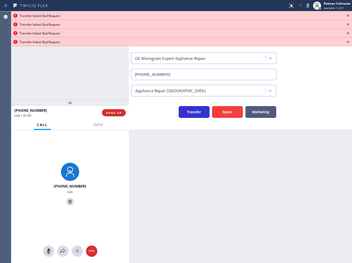
click at [348, 17] on icon at bounding box center [348, 16] width 6 height 6
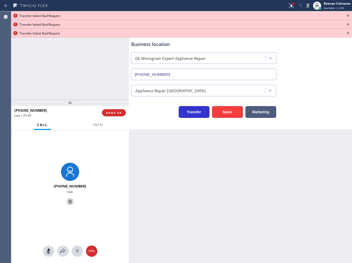
click at [348, 16] on icon at bounding box center [348, 16] width 6 height 6
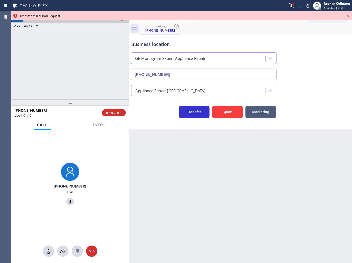
click at [348, 16] on icon at bounding box center [348, 16] width 6 height 6
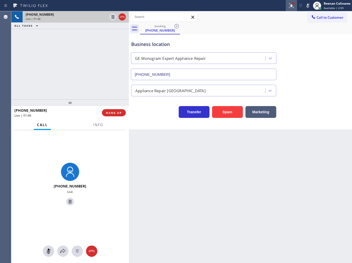
click at [291, 4] on icon at bounding box center [291, 6] width 6 height 6
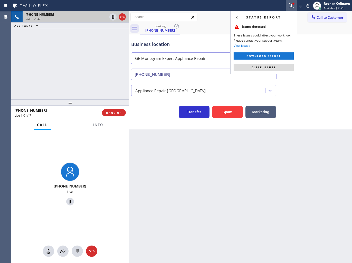
click at [283, 67] on button "Clear issues" at bounding box center [263, 67] width 60 height 7
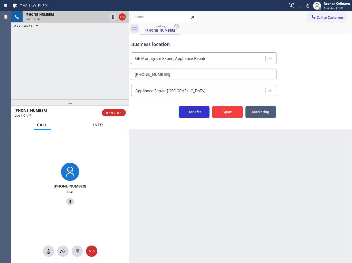
click at [101, 126] on span "Info" at bounding box center [98, 124] width 10 height 5
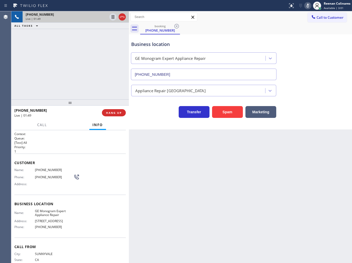
click at [308, 6] on icon at bounding box center [307, 6] width 3 height 4
click at [307, 8] on icon at bounding box center [308, 6] width 6 height 6
click at [307, 5] on icon at bounding box center [308, 6] width 6 height 6
click at [307, 4] on icon at bounding box center [308, 6] width 6 height 6
click at [306, 6] on rect at bounding box center [308, 5] width 4 height 4
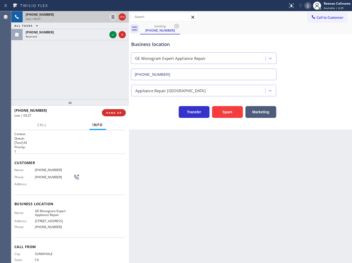
click at [306, 8] on icon at bounding box center [308, 6] width 6 height 6
click at [307, 6] on rect at bounding box center [308, 5] width 4 height 4
click at [76, 33] on div "[PHONE_NUMBER]" at bounding box center [67, 32] width 82 height 4
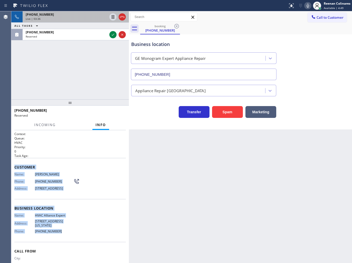
drag, startPoint x: 13, startPoint y: 166, endPoint x: 89, endPoint y: 236, distance: 103.3
click at [89, 236] on div "Context Queue: HVAC Priority: 0 Task Age: Customer Name: [PERSON_NAME] Phone: […" at bounding box center [69, 196] width 117 height 133
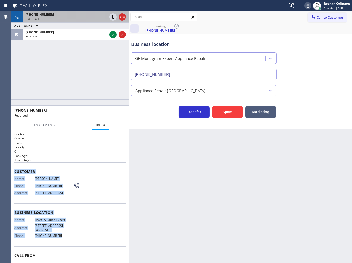
click at [308, 5] on icon at bounding box center [308, 6] width 6 height 6
drag, startPoint x: 122, startPoint y: 16, endPoint x: 127, endPoint y: 19, distance: 6.5
click at [122, 16] on icon at bounding box center [122, 17] width 6 height 6
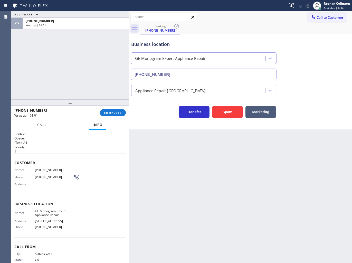
drag, startPoint x: 258, startPoint y: 26, endPoint x: 181, endPoint y: 46, distance: 79.3
click at [257, 27] on div "booking [PHONE_NUMBER]" at bounding box center [246, 29] width 212 height 12
click at [110, 113] on span "COMPLETE" at bounding box center [113, 113] width 18 height 4
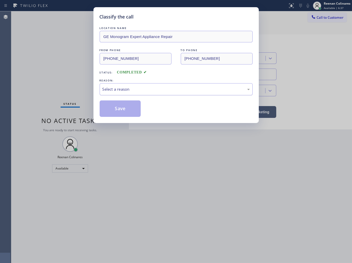
click at [121, 88] on div "Select a reason" at bounding box center [175, 89] width 147 height 6
click at [112, 112] on button "Save" at bounding box center [120, 108] width 41 height 16
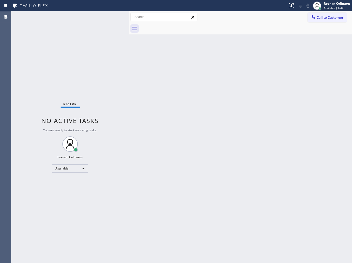
click at [264, 53] on div "Back to Dashboard Change Sender ID Customers Technicians Select a contact Outbo…" at bounding box center [240, 136] width 223 height 251
click at [201, 107] on div "Back to Dashboard Change Sender ID Customers Technicians Select a contact Outbo…" at bounding box center [240, 136] width 223 height 251
drag, startPoint x: 217, startPoint y: 68, endPoint x: 214, endPoint y: 71, distance: 3.5
click at [217, 70] on div "Back to Dashboard Change Sender ID Customers Technicians Select a contact Outbo…" at bounding box center [240, 136] width 223 height 251
click at [156, 103] on div "Back to Dashboard Change Sender ID Customers Technicians Select a contact Outbo…" at bounding box center [240, 136] width 223 height 251
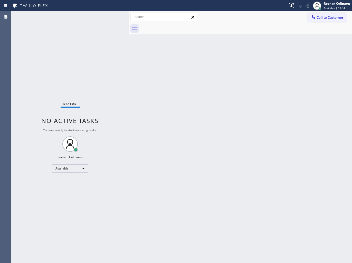
click at [271, 58] on div "Back to Dashboard Change Sender ID Customers Technicians Select a contact Outbo…" at bounding box center [240, 136] width 223 height 251
click at [226, 96] on div "Back to Dashboard Change Sender ID Customers Technicians Select a contact Outbo…" at bounding box center [240, 136] width 223 height 251
click at [202, 81] on div "Back to Dashboard Change Sender ID Customers Technicians Select a contact Outbo…" at bounding box center [240, 136] width 223 height 251
click at [246, 91] on div "Back to Dashboard Change Sender ID Customers Technicians Select a contact Outbo…" at bounding box center [240, 136] width 223 height 251
click at [208, 64] on div "Back to Dashboard Change Sender ID Customers Technicians Select a contact Outbo…" at bounding box center [240, 136] width 223 height 251
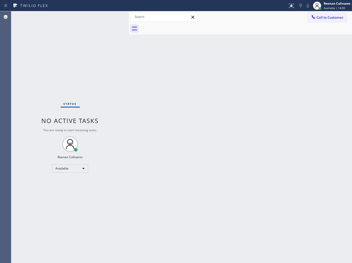
click at [152, 112] on div "Back to Dashboard Change Sender ID Customers Technicians Select a contact Outbo…" at bounding box center [240, 136] width 223 height 251
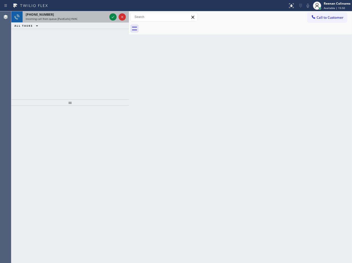
click at [70, 14] on div "[PHONE_NUMBER]" at bounding box center [67, 14] width 82 height 4
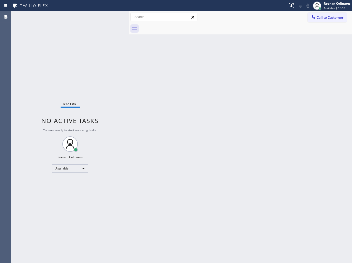
click at [198, 116] on div "Back to Dashboard Change Sender ID Customers Technicians Select a contact Outbo…" at bounding box center [240, 136] width 223 height 251
click at [178, 169] on div "Back to Dashboard Change Sender ID Customers Technicians Select a contact Outbo…" at bounding box center [240, 136] width 223 height 251
click at [191, 134] on div "Back to Dashboard Change Sender ID Customers Technicians Select a contact Outbo…" at bounding box center [240, 136] width 223 height 251
click at [232, 60] on div "Back to Dashboard Change Sender ID Customers Technicians Select a contact Outbo…" at bounding box center [240, 136] width 223 height 251
click at [197, 83] on div "Back to Dashboard Change Sender ID Customers Technicians Select a contact Outbo…" at bounding box center [240, 136] width 223 height 251
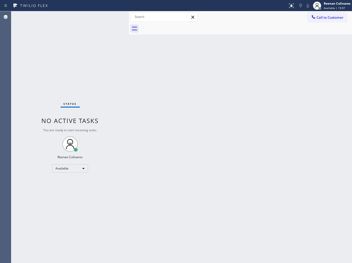
click at [227, 54] on div "Back to Dashboard Change Sender ID Customers Technicians Select a contact Outbo…" at bounding box center [240, 136] width 223 height 251
click at [167, 121] on div "Back to Dashboard Change Sender ID Customers Technicians Select a contact Outbo…" at bounding box center [240, 136] width 223 height 251
click at [163, 89] on div "Back to Dashboard Change Sender ID Customers Technicians Select a contact Outbo…" at bounding box center [240, 136] width 223 height 251
click at [277, 152] on div "Back to Dashboard Change Sender ID Customers Technicians Select a contact Outbo…" at bounding box center [240, 136] width 223 height 251
click at [180, 85] on div "Back to Dashboard Change Sender ID Customers Technicians Select a contact Outbo…" at bounding box center [240, 136] width 223 height 251
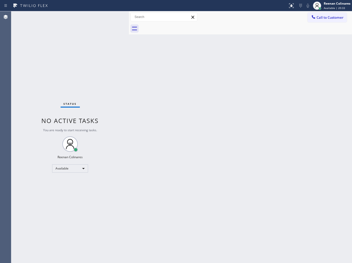
click at [232, 81] on div "Back to Dashboard Change Sender ID Customers Technicians Select a contact Outbo…" at bounding box center [240, 136] width 223 height 251
click at [234, 91] on div "Back to Dashboard Change Sender ID Customers Technicians Select a contact Outbo…" at bounding box center [240, 136] width 223 height 251
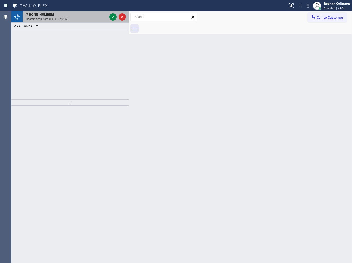
click at [94, 19] on div "Incoming call from queue [Test] All" at bounding box center [67, 19] width 82 height 4
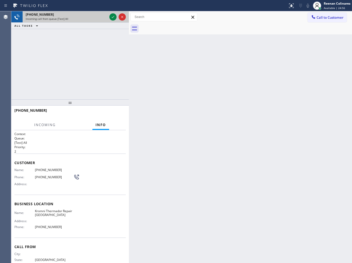
click at [101, 17] on div "Incoming call from queue [Test] All" at bounding box center [67, 19] width 82 height 4
click at [99, 16] on div "[PHONE_NUMBER]" at bounding box center [67, 14] width 82 height 4
click at [104, 17] on div "Incoming call from queue [Test] All" at bounding box center [67, 19] width 82 height 4
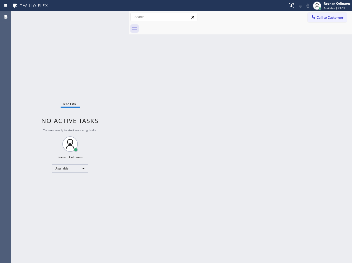
click at [120, 63] on div "Status No active tasks You are ready to start receiving tasks. Reenan Colinares…" at bounding box center [69, 136] width 117 height 251
click at [199, 80] on div "Back to Dashboard Change Sender ID Customers Technicians Select a contact Outbo…" at bounding box center [240, 136] width 223 height 251
click at [159, 104] on div "Back to Dashboard Change Sender ID Customers Technicians Select a contact Outbo…" at bounding box center [240, 136] width 223 height 251
click at [174, 78] on div "Back to Dashboard Change Sender ID Customers Technicians Select a contact Outbo…" at bounding box center [240, 136] width 223 height 251
click at [178, 129] on div "Back to Dashboard Change Sender ID Customers Technicians Select a contact Outbo…" at bounding box center [240, 136] width 223 height 251
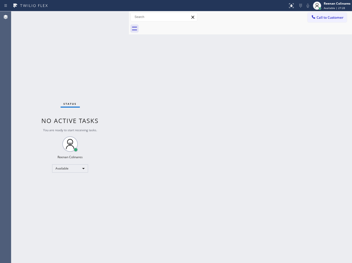
click at [144, 162] on div "Back to Dashboard Change Sender ID Customers Technicians Select a contact Outbo…" at bounding box center [240, 136] width 223 height 251
click at [164, 146] on div "Back to Dashboard Change Sender ID Customers Technicians Select a contact Outbo…" at bounding box center [240, 136] width 223 height 251
click at [148, 73] on div "Back to Dashboard Change Sender ID Customers Technicians Select a contact Outbo…" at bounding box center [240, 136] width 223 height 251
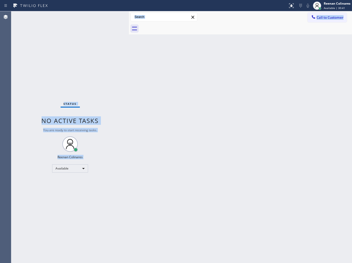
drag, startPoint x: 45, startPoint y: 77, endPoint x: 132, endPoint y: 171, distance: 127.8
click at [131, 171] on div "Status No active tasks You are ready to start receiving tasks. Reenan Colinares…" at bounding box center [181, 136] width 340 height 251
click at [148, 126] on div "Back to Dashboard Change Sender ID Customers Technicians Select a contact Outbo…" at bounding box center [240, 136] width 223 height 251
click at [72, 81] on div "Status No active tasks You are ready to start receiving tasks. Reenan Colinares…" at bounding box center [69, 136] width 117 height 251
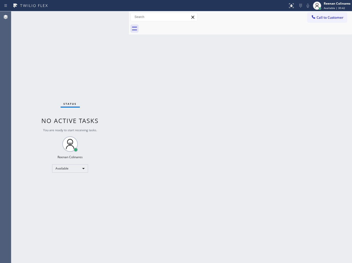
click at [65, 65] on div "Status No active tasks You are ready to start receiving tasks. Reenan Colinares…" at bounding box center [69, 136] width 117 height 251
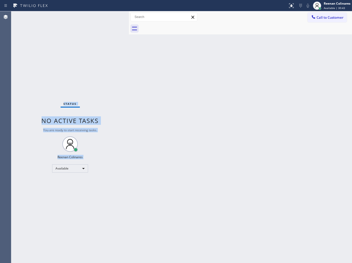
drag, startPoint x: 36, startPoint y: 74, endPoint x: 103, endPoint y: 153, distance: 103.0
click at [103, 153] on div "Status No active tasks You are ready to start receiving tasks. Reenan Colinares…" at bounding box center [69, 136] width 117 height 251
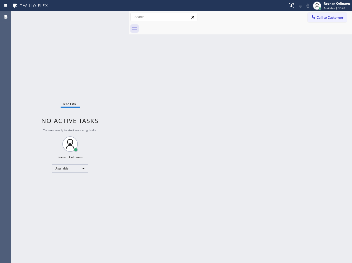
click at [143, 114] on div "Back to Dashboard Change Sender ID Customers Technicians Select a contact Outbo…" at bounding box center [240, 136] width 223 height 251
click at [194, 168] on div "Back to Dashboard Change Sender ID Customers Technicians Select a contact Outbo…" at bounding box center [240, 136] width 223 height 251
click at [264, 72] on div "Back to Dashboard Change Sender ID Customers Technicians Select a contact Outbo…" at bounding box center [240, 136] width 223 height 251
click at [169, 86] on div "Back to Dashboard Change Sender ID Customers Technicians Select a contact Outbo…" at bounding box center [240, 136] width 223 height 251
click at [163, 110] on div "Back to Dashboard Change Sender ID Customers Technicians Select a contact Outbo…" at bounding box center [240, 136] width 223 height 251
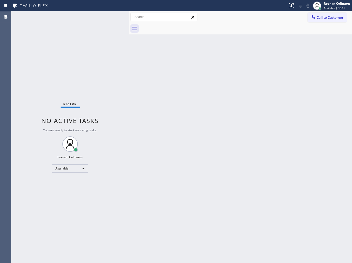
click at [239, 40] on div "Back to Dashboard Change Sender ID Customers Technicians Select a contact Outbo…" at bounding box center [240, 136] width 223 height 251
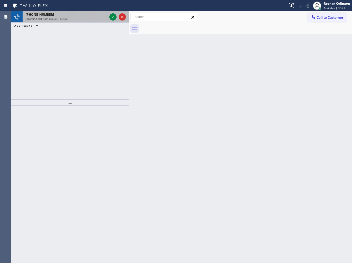
click at [91, 19] on div "Incoming call from queue [Test] All" at bounding box center [67, 19] width 82 height 4
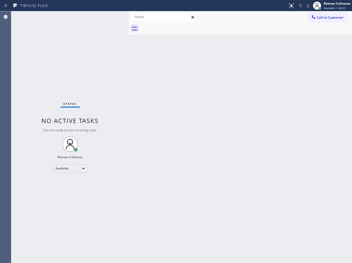
click at [82, 47] on div "Status No active tasks You are ready to start receiving tasks. Reenan Colinares…" at bounding box center [69, 136] width 117 height 251
click at [276, 184] on div "Back to Dashboard Change Sender ID Customers Technicians Select a contact Outbo…" at bounding box center [240, 136] width 223 height 251
click at [332, 4] on div "Reenan Colinares" at bounding box center [337, 3] width 27 height 4
click at [319, 19] on button "Offline" at bounding box center [325, 20] width 51 height 7
click at [327, 8] on span "Available | 42:32" at bounding box center [334, 8] width 21 height 4
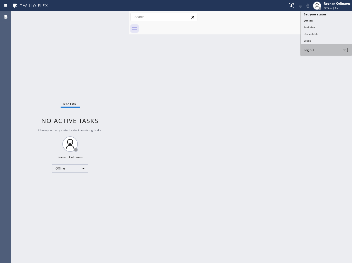
click at [308, 51] on span "Log out" at bounding box center [308, 50] width 11 height 4
